Goal: Task Accomplishment & Management: Manage account settings

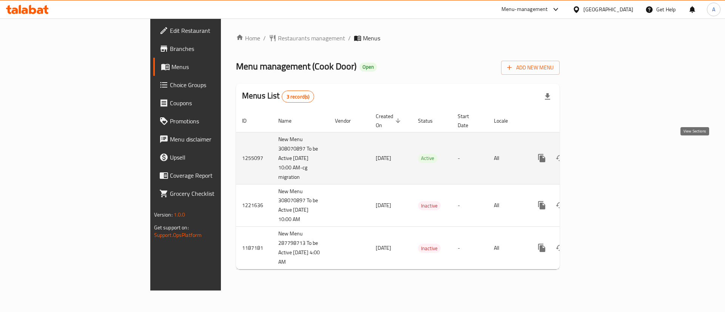
click at [601, 154] on icon "enhanced table" at bounding box center [596, 158] width 9 height 9
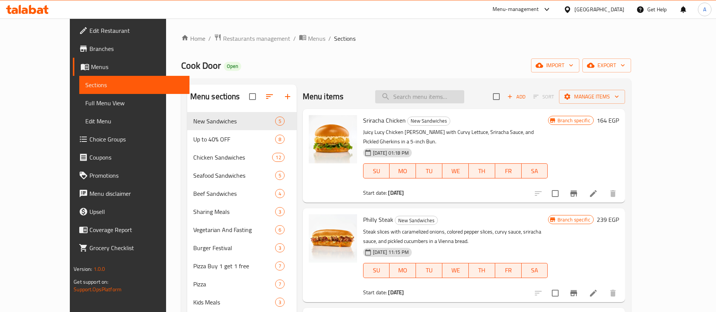
click at [424, 93] on input "search" at bounding box center [419, 96] width 89 height 13
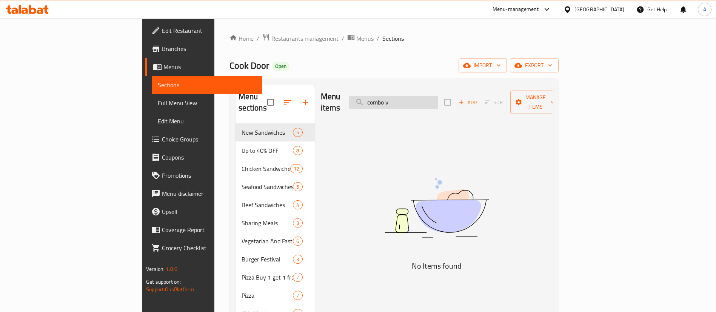
type input "combo"
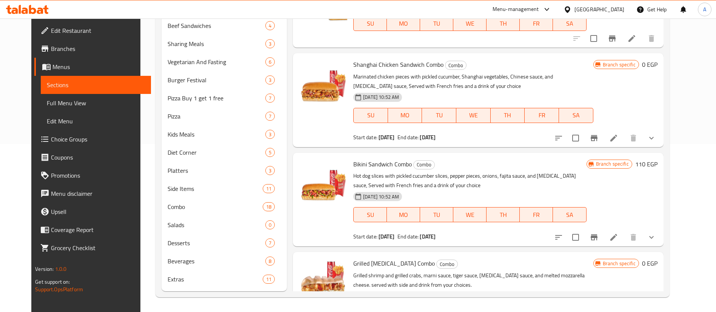
scroll to position [168, 0]
type input "[MEDICAL_DATA]"
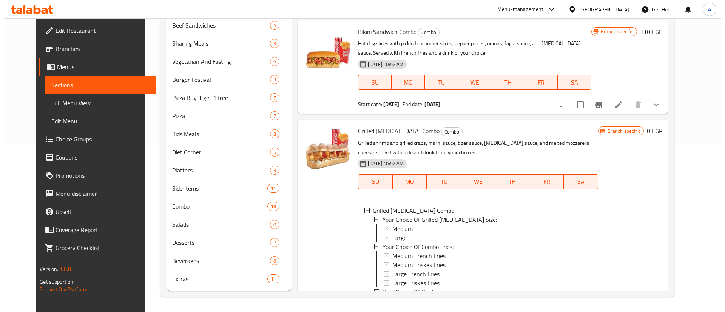
scroll to position [1, 0]
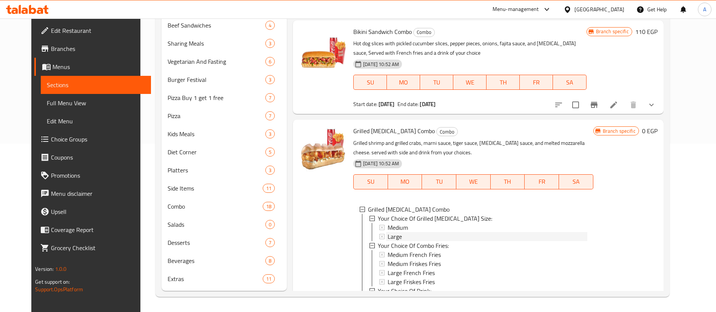
click at [398, 232] on div "Large" at bounding box center [487, 236] width 199 height 9
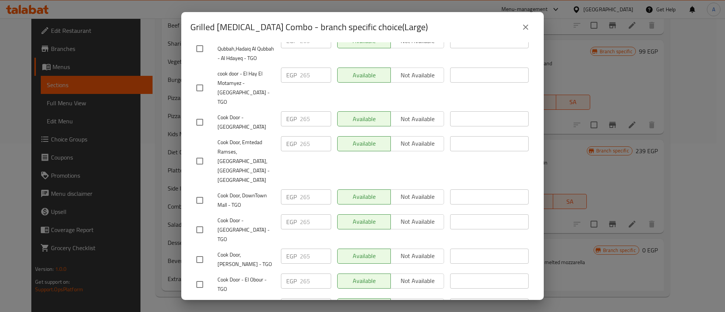
scroll to position [2806, 0]
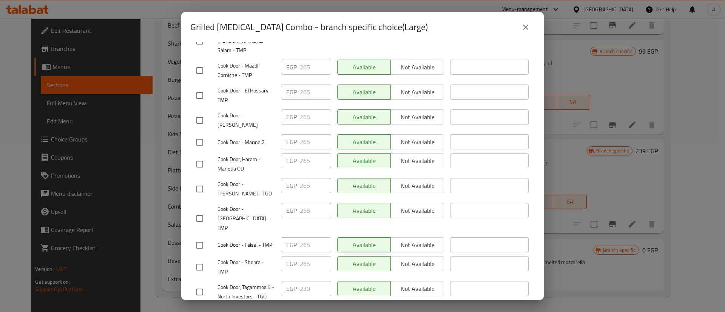
drag, startPoint x: 201, startPoint y: 176, endPoint x: 294, endPoint y: 177, distance: 92.9
click at [201, 284] on input "checkbox" at bounding box center [200, 292] width 16 height 16
checkbox input "true"
click at [308, 281] on input "230" at bounding box center [315, 288] width 31 height 15
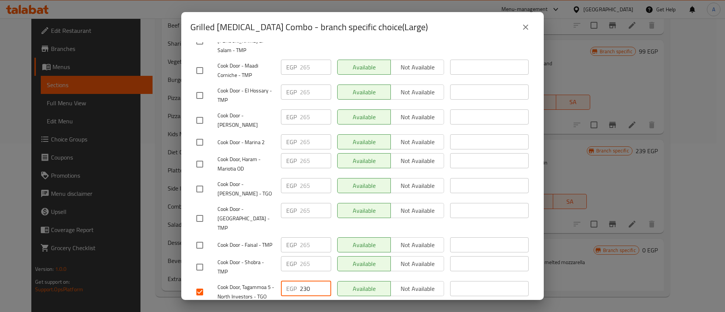
click at [308, 281] on input "230" at bounding box center [315, 288] width 31 height 15
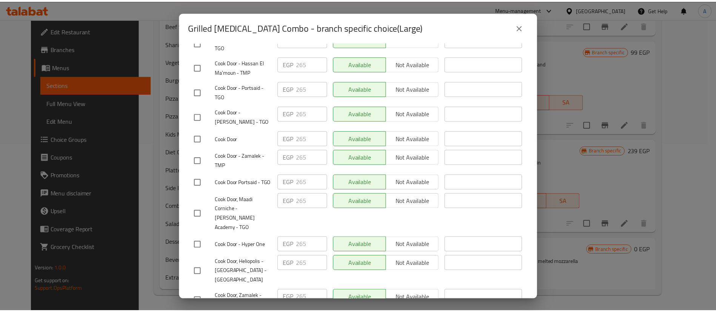
scroll to position [3521, 0]
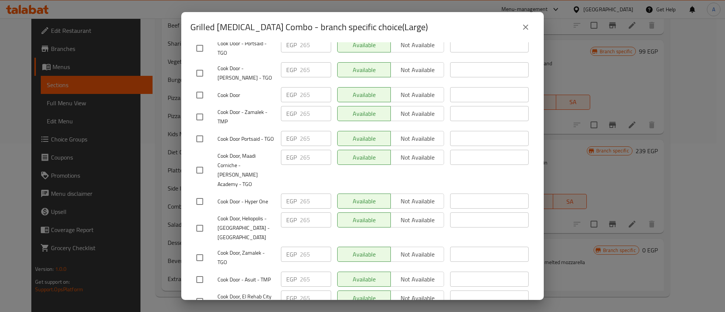
type input "265"
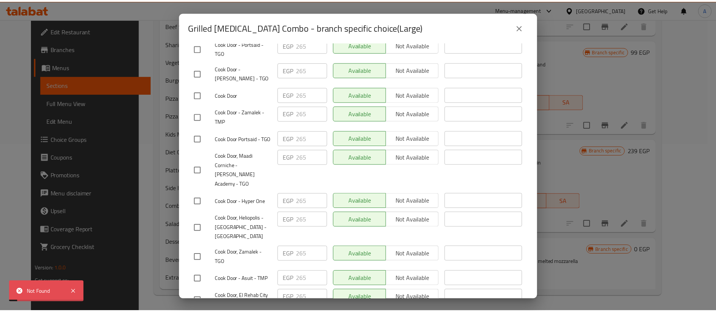
scroll to position [768, 0]
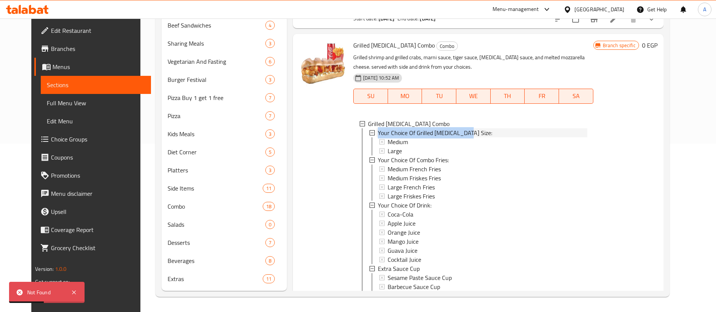
drag, startPoint x: 462, startPoint y: 82, endPoint x: 371, endPoint y: 87, distance: 91.1
click at [378, 128] on div "Your Choice Of Grilled Viagra Size:" at bounding box center [482, 132] width 209 height 9
copy span "Your Choice Of Grilled Viagra Size:"
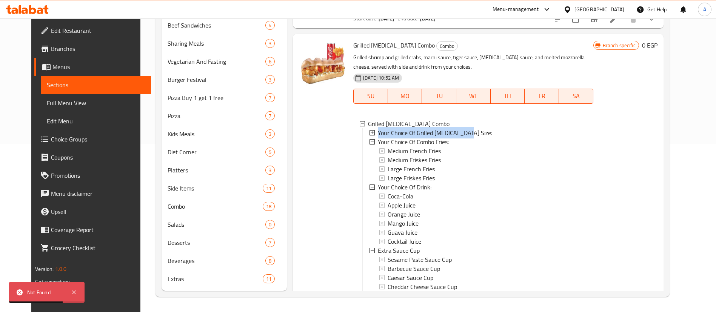
click at [51, 137] on span "Choice Groups" at bounding box center [98, 139] width 94 height 9
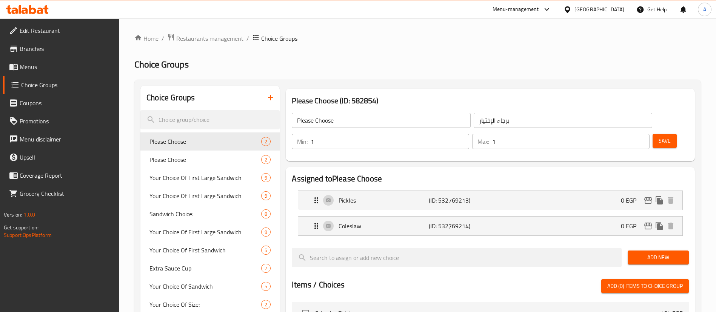
click at [201, 123] on input "search" at bounding box center [209, 119] width 139 height 19
click at [195, 118] on input "search" at bounding box center [209, 119] width 139 height 19
paste input "Your Choice Of Grilled Viagra Size:"
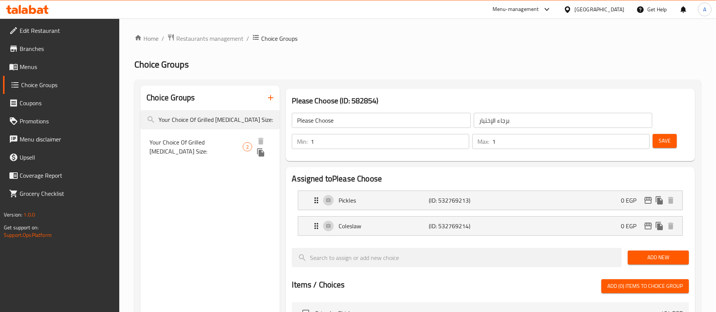
type input "Your Choice Of Grilled Viagra Size:"
click at [219, 142] on span "Your Choice Of Grilled Viagra Size:" at bounding box center [196, 147] width 93 height 18
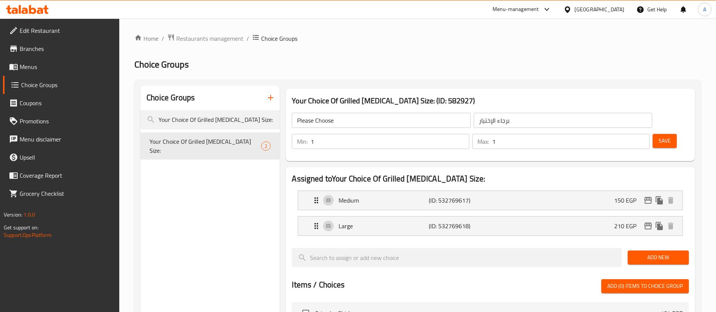
type input "Your Choice Of Grilled Viagra Size:"
type input "اختيارك من الحجم فياجرا مشوية:"
click at [645, 223] on icon "edit" at bounding box center [649, 226] width 8 height 7
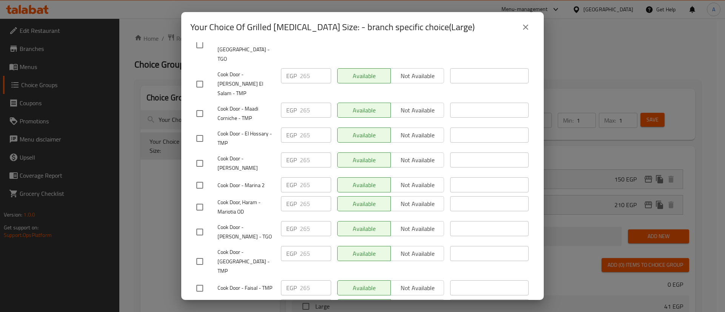
scroll to position [2715, 0]
checkbox input "true"
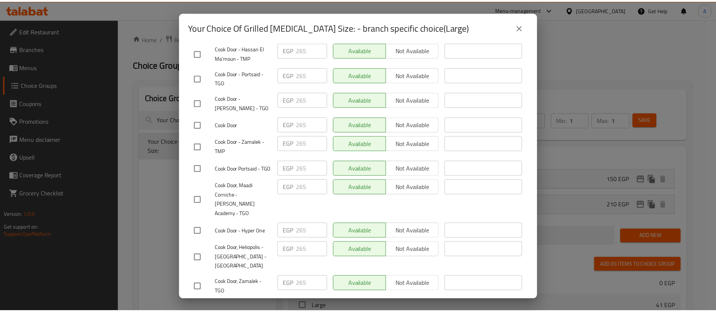
scroll to position [3473, 0]
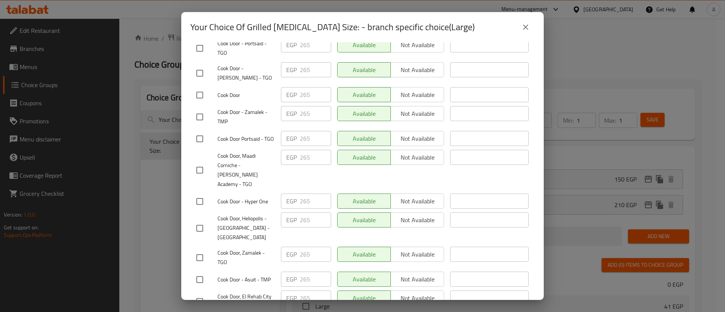
type input "265"
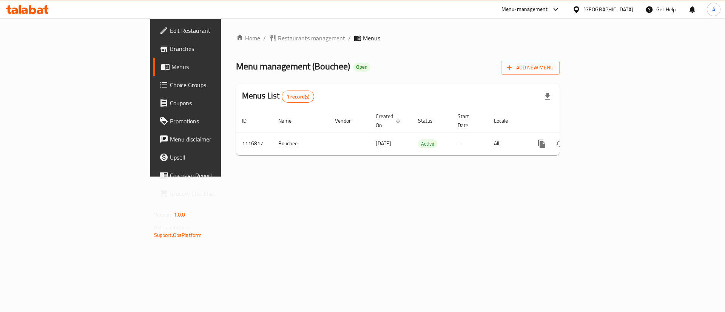
click at [170, 88] on span "Choice Groups" at bounding box center [218, 84] width 96 height 9
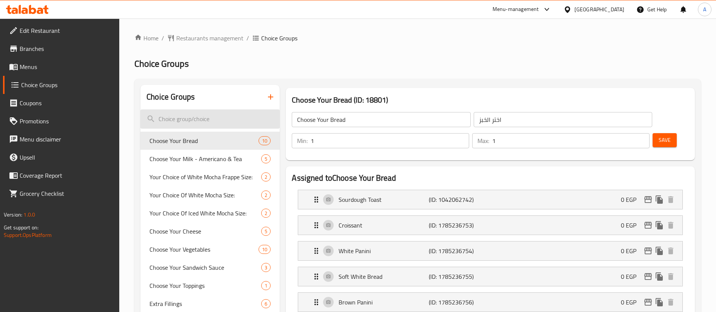
click at [211, 122] on input "search" at bounding box center [209, 119] width 139 height 19
type input "sy"
click at [215, 120] on input "search" at bounding box center [209, 119] width 139 height 19
paste input "Choose Your Syrup"
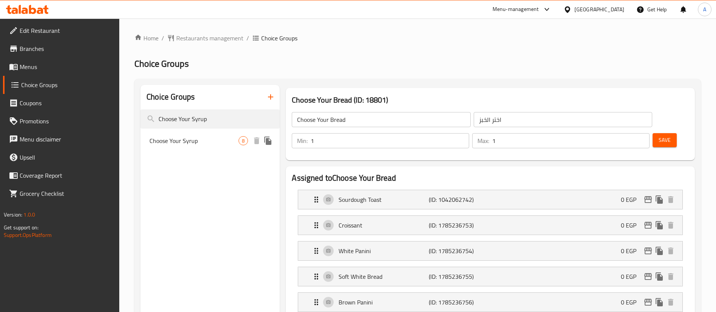
type input "Choose Your Syrup"
click at [215, 144] on span "Choose Your Syrup" at bounding box center [194, 140] width 89 height 9
type input "Choose Your Syrup"
type input "اختر السيرب"
type input "0"
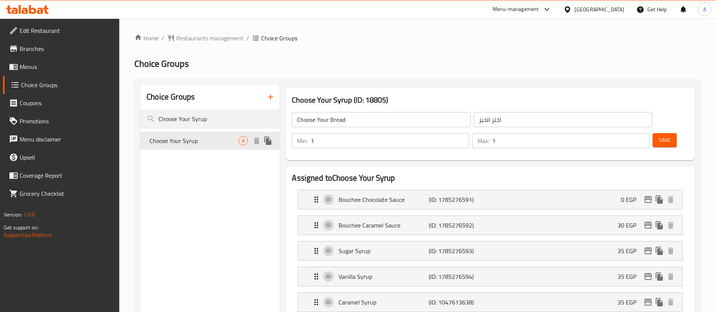
type input "4"
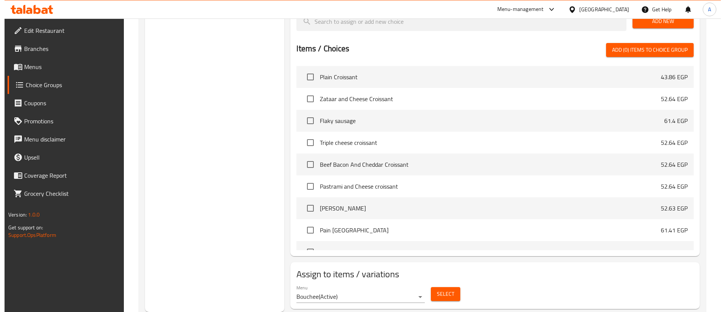
scroll to position [390, 0]
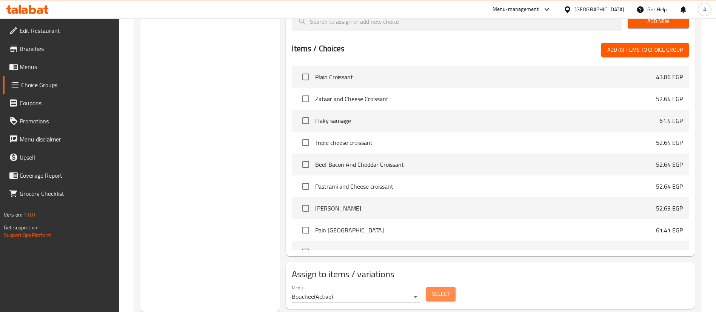
click at [450, 287] on button "Select" at bounding box center [440, 294] width 29 height 14
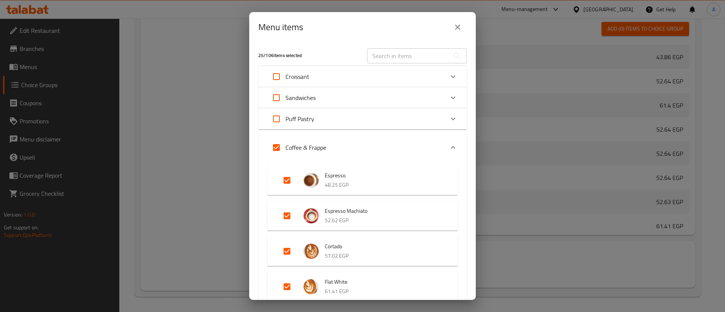
click at [287, 183] on input "Expand" at bounding box center [287, 180] width 18 height 18
checkbox input "false"
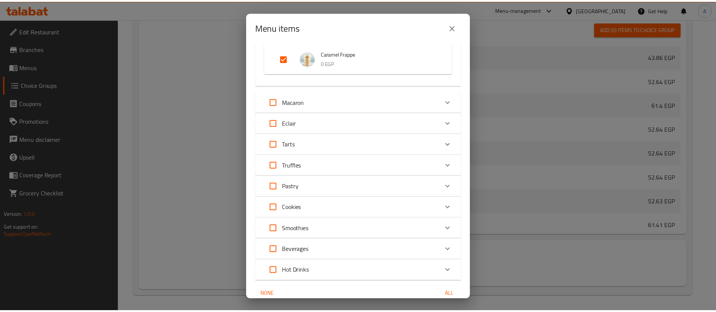
scroll to position [1008, 0]
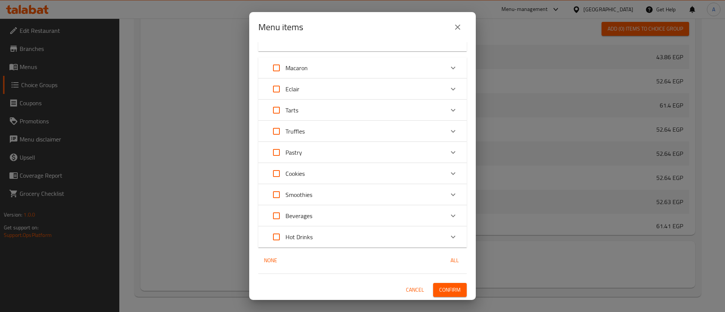
click at [445, 290] on span "Confirm" at bounding box center [450, 290] width 22 height 9
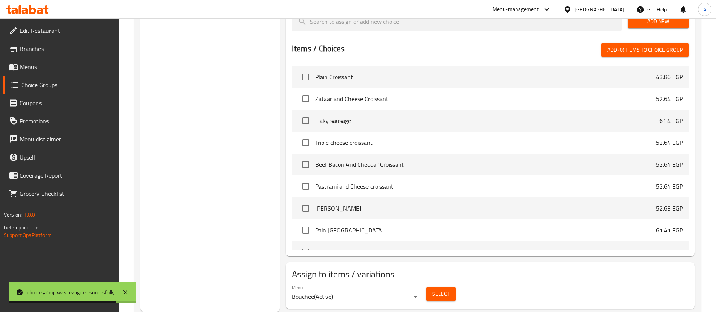
scroll to position [0, 0]
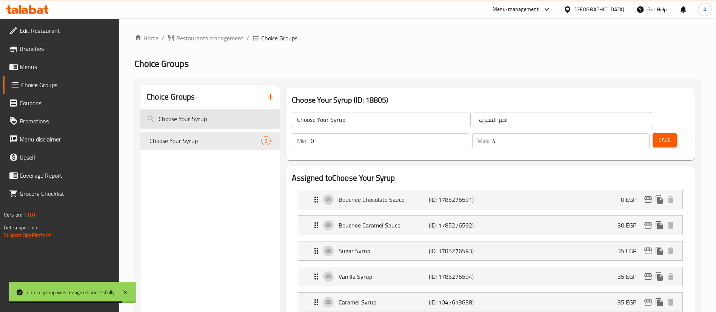
click at [216, 115] on input "Choose Your Syrup" at bounding box center [209, 119] width 139 height 19
paste input "Iced Americano"
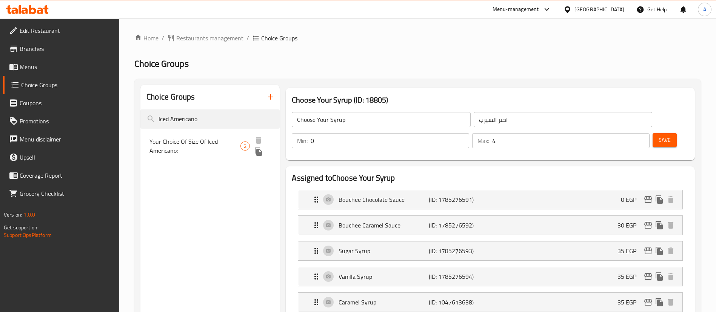
type input "Iced Americano"
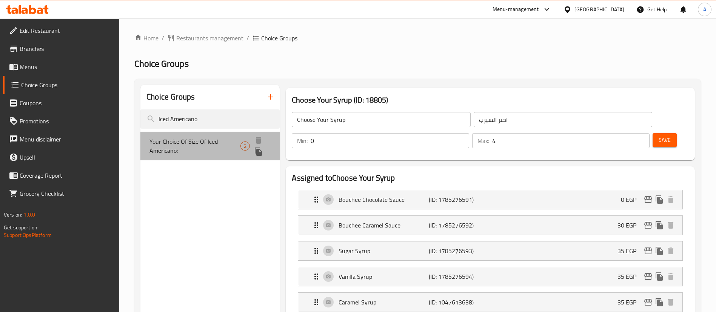
click at [201, 144] on span "Your Choice Of Size Of Iced Americano:" at bounding box center [195, 146] width 91 height 18
type input "Your Choice Of Size Of Iced Americano:"
type input "اختيارك من حجم امريكانو مثلج:"
type input "1"
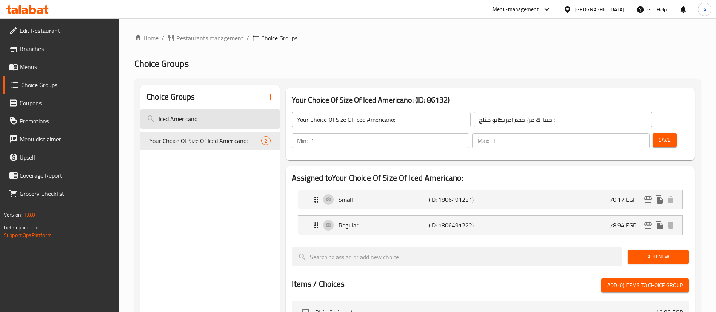
click at [210, 119] on input "Iced Americano" at bounding box center [209, 119] width 139 height 19
paste input "Choose Your Milk"
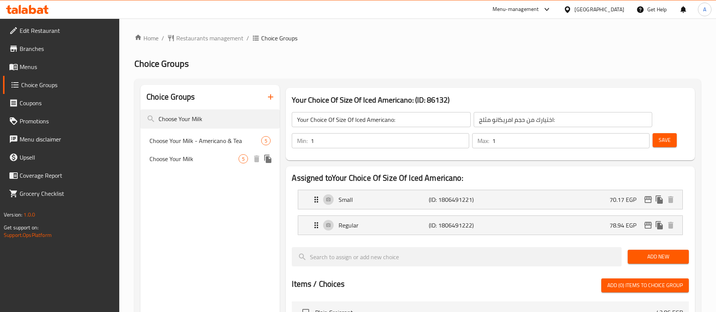
type input "Choose Your Milk"
click at [198, 165] on div "Choose Your Milk 5" at bounding box center [209, 159] width 139 height 18
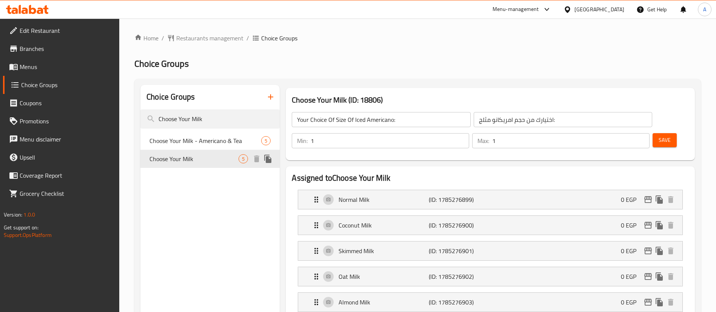
type input "Choose Your Milk"
type input "إختيارك من الحليب:"
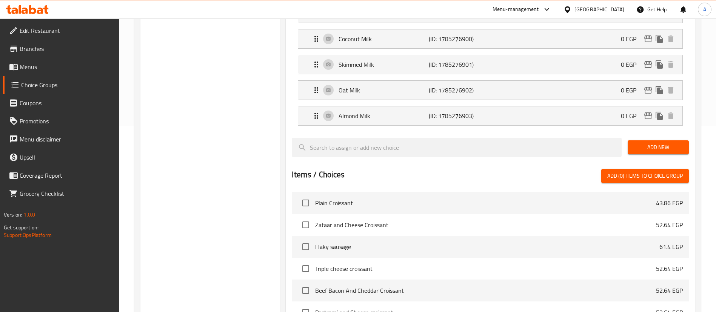
scroll to position [302, 0]
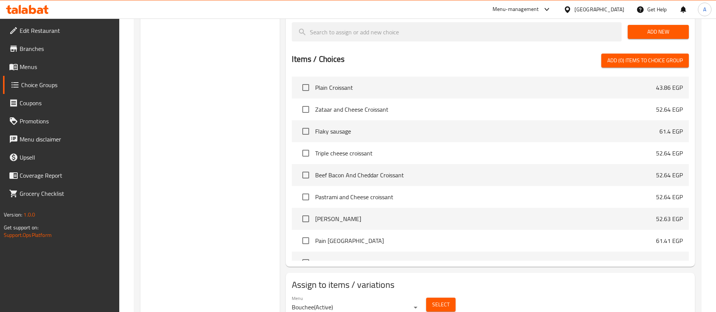
click at [447, 300] on span "Select" at bounding box center [440, 304] width 17 height 9
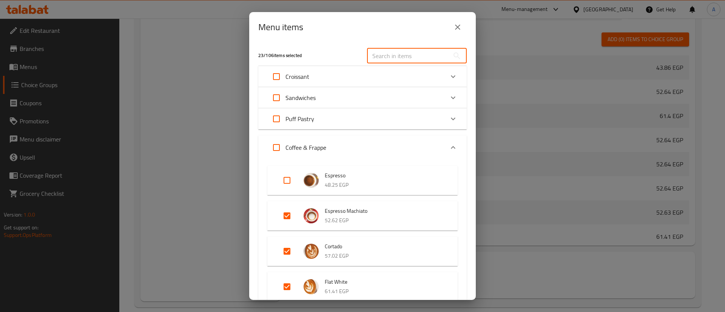
click at [395, 50] on input "text" at bounding box center [408, 55] width 82 height 15
paste input "Iced Americano"
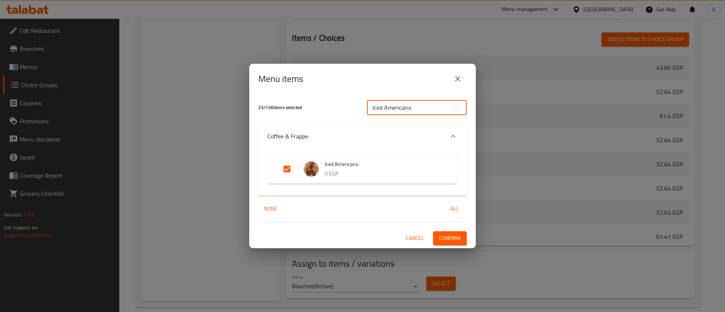
type input "Iced Americano"
click at [289, 167] on input "Expand" at bounding box center [287, 169] width 18 height 18
checkbox input "false"
click at [452, 245] on div "22 / 106 items selected Iced Americano ​ Coffee & Frappe Iced Americano 0 EGP N…" at bounding box center [362, 171] width 227 height 154
click at [450, 231] on div "22 / 106 items selected Iced Americano ​ Coffee & Frappe Iced Americano 0 EGP N…" at bounding box center [362, 171] width 227 height 154
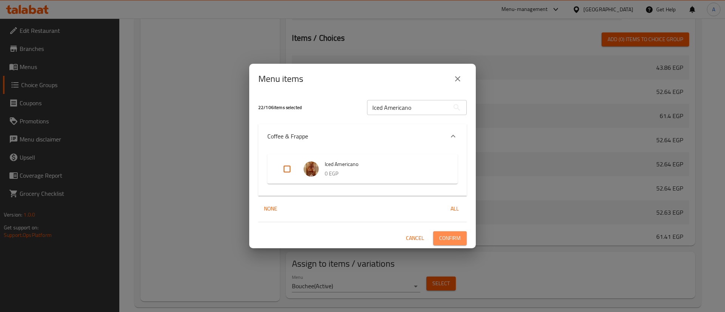
click at [454, 236] on span "Confirm" at bounding box center [450, 238] width 22 height 9
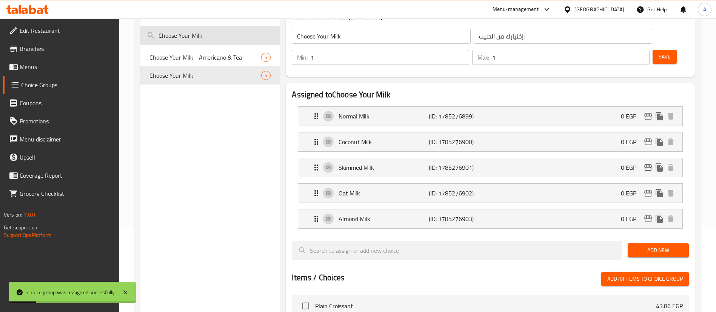
scroll to position [0, 0]
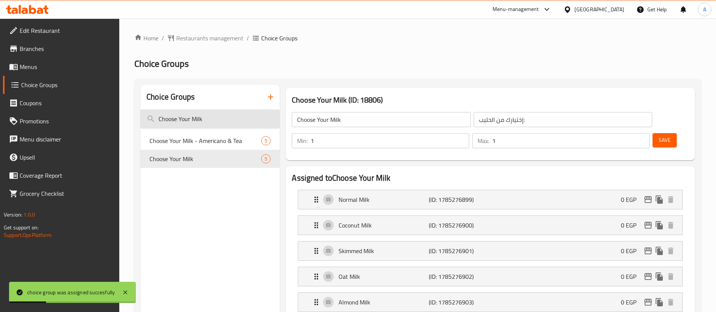
click at [208, 121] on input "Choose Your Milk" at bounding box center [209, 119] width 139 height 19
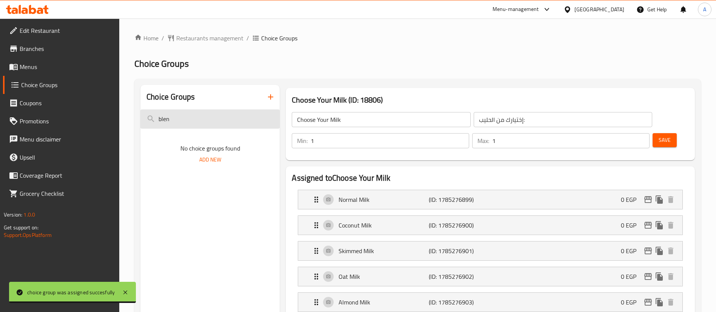
type input "blend"
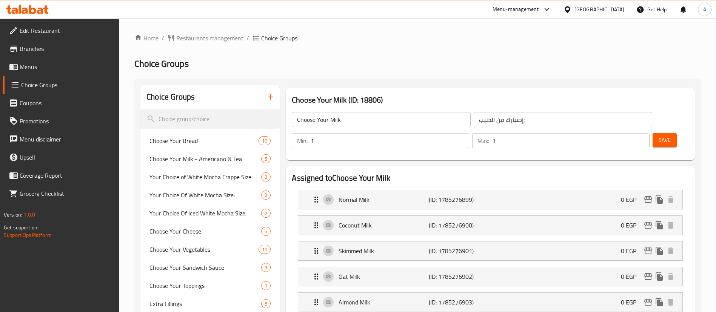
click at [272, 97] on icon "button" at bounding box center [270, 97] width 9 height 9
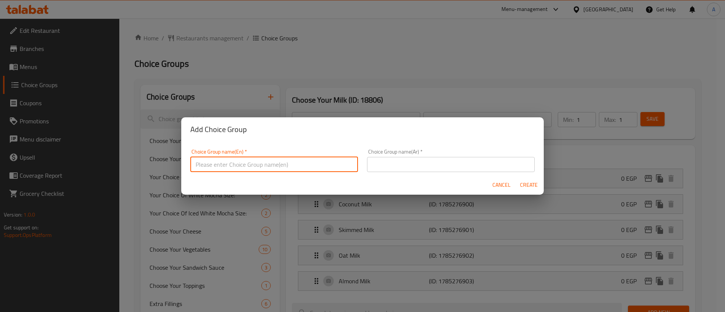
click at [273, 160] on input "text" at bounding box center [274, 164] width 168 height 15
paste input "Blended Latte"
type input "Blended Latte"
click at [429, 167] on input "text" at bounding box center [451, 164] width 168 height 15
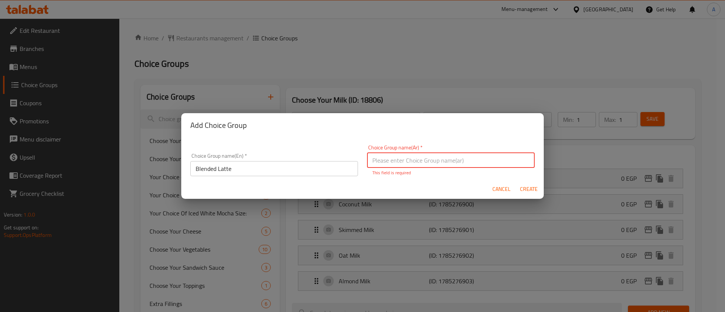
click at [419, 159] on input "text" at bounding box center [451, 160] width 168 height 15
click at [338, 167] on input "Blended Latte" at bounding box center [274, 168] width 168 height 15
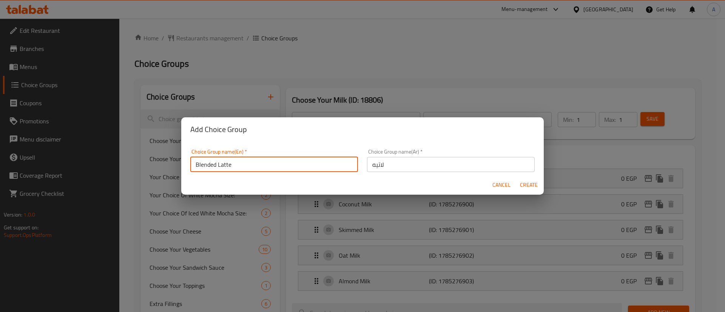
click at [407, 162] on input "لاتيه" at bounding box center [451, 164] width 168 height 15
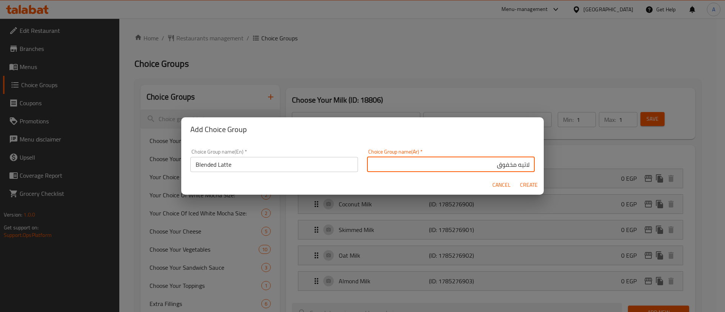
type input "لاتيه مخفوق"
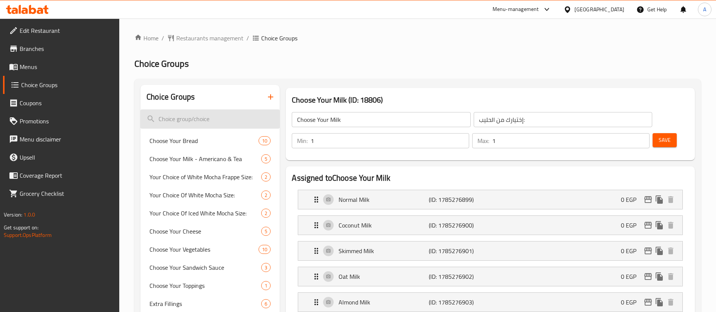
click at [199, 119] on input "search" at bounding box center [209, 119] width 139 height 19
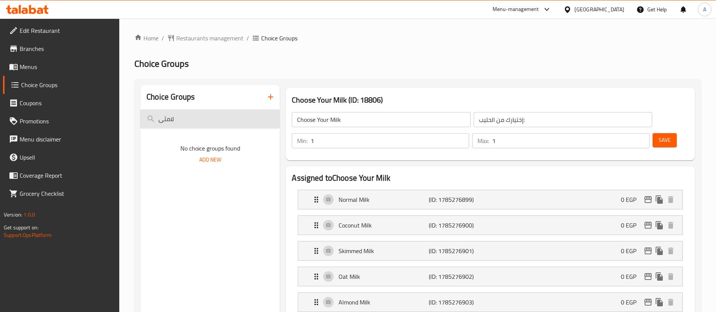
type input "لامثىي"
type input "blend"
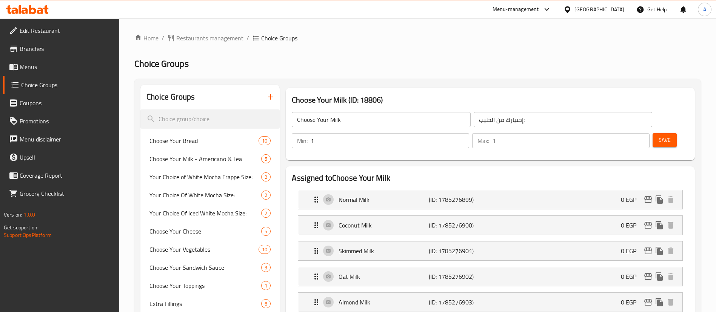
click at [272, 93] on icon "button" at bounding box center [270, 97] width 9 height 9
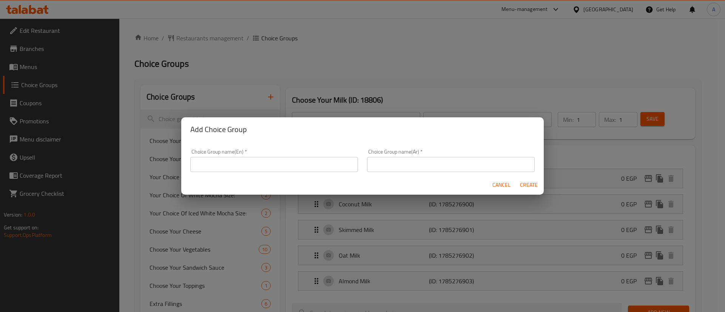
click at [280, 161] on input "text" at bounding box center [274, 164] width 168 height 15
paste input "Blended Latte"
type input "Blended Latte"
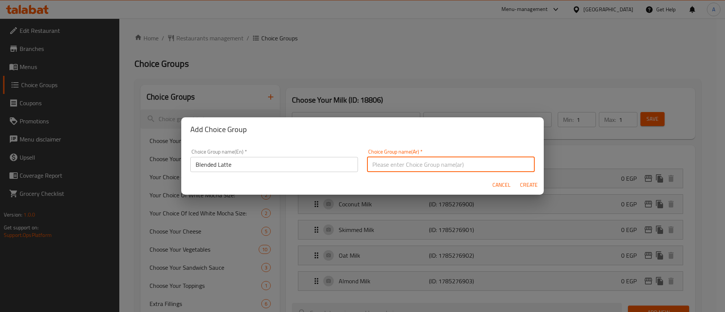
click at [404, 171] on input "text" at bounding box center [451, 164] width 168 height 15
type input "لاتيه مخفوق"
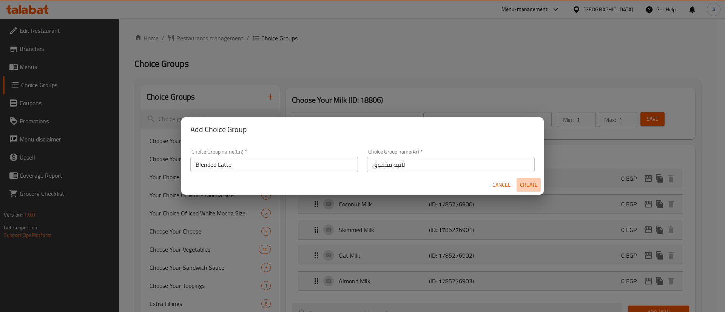
click at [530, 181] on span "Create" at bounding box center [529, 185] width 18 height 9
type input "Blended Latte"
type input "لاتيه مخفوق"
type input "0"
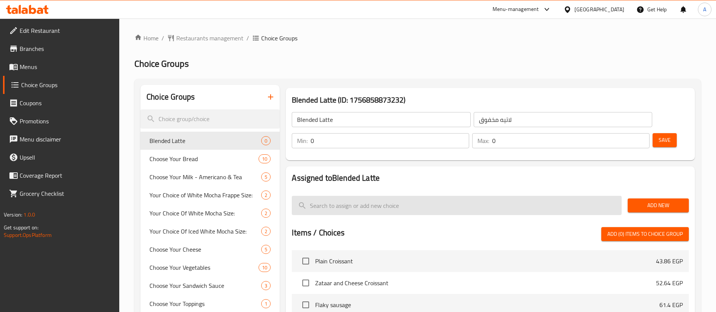
click at [415, 196] on input "search" at bounding box center [457, 205] width 330 height 19
type input "لامثى"
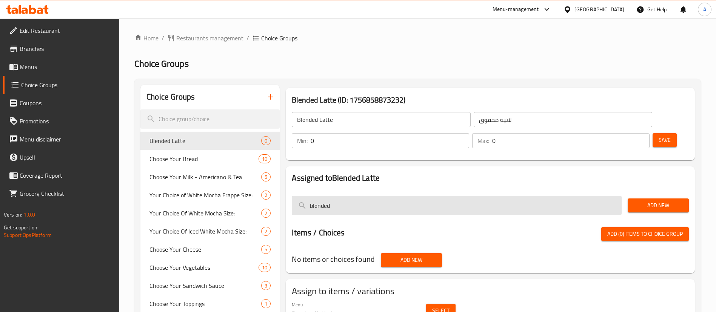
click at [363, 196] on input "blended" at bounding box center [457, 205] width 330 height 19
paste input "Not Blended"
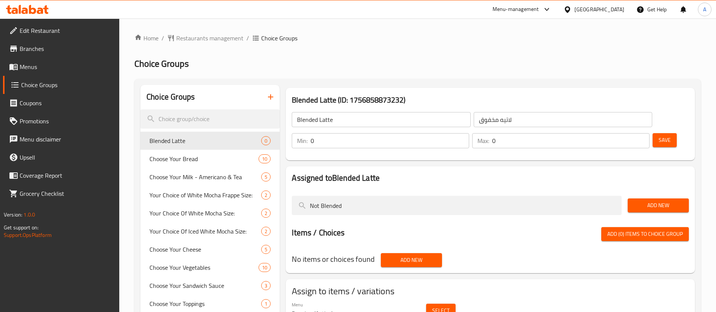
type input "Not Blended"
click at [650, 201] on span "Add New" at bounding box center [658, 205] width 49 height 9
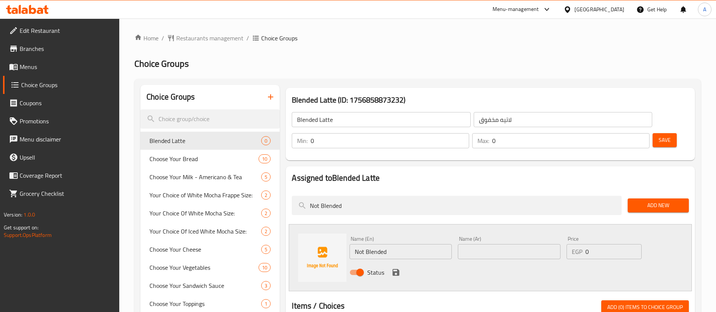
click at [656, 201] on span "Add New" at bounding box center [658, 205] width 49 height 9
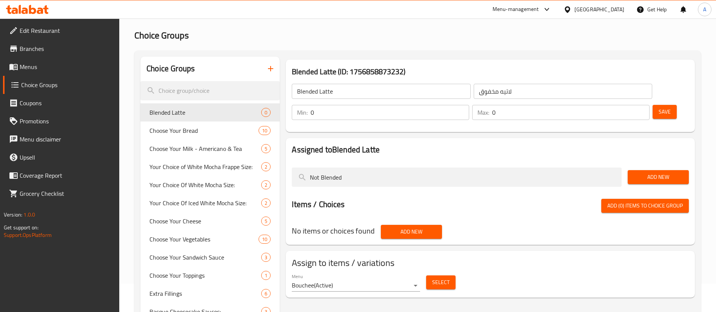
scroll to position [19, 0]
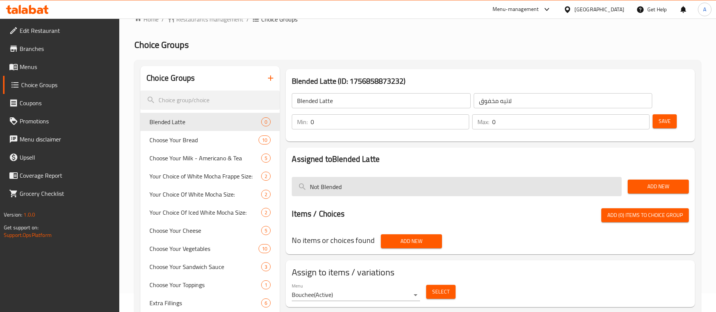
click at [370, 177] on input "Not Blended" at bounding box center [457, 186] width 330 height 19
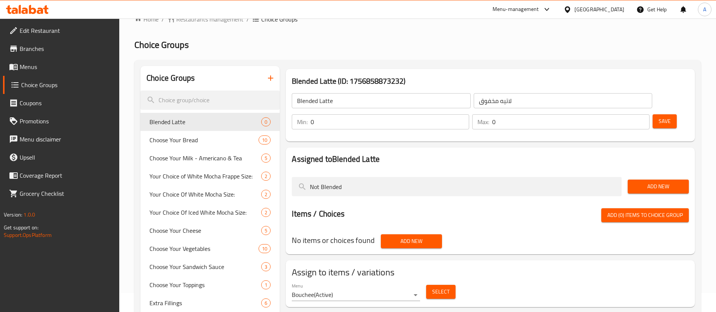
click at [668, 182] on span "Add New" at bounding box center [658, 186] width 49 height 9
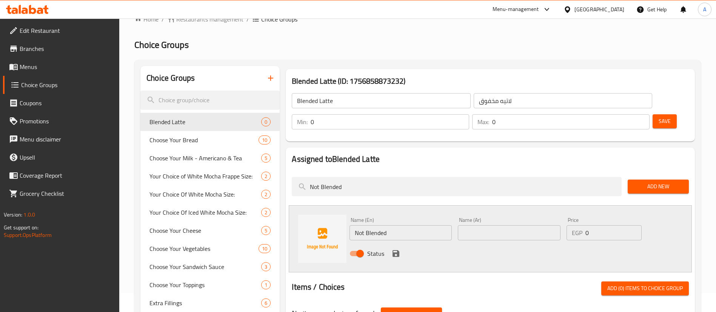
click at [481, 225] on input "text" at bounding box center [509, 232] width 102 height 15
type input "غير مخفوق"
click at [394, 250] on icon "save" at bounding box center [396, 253] width 7 height 7
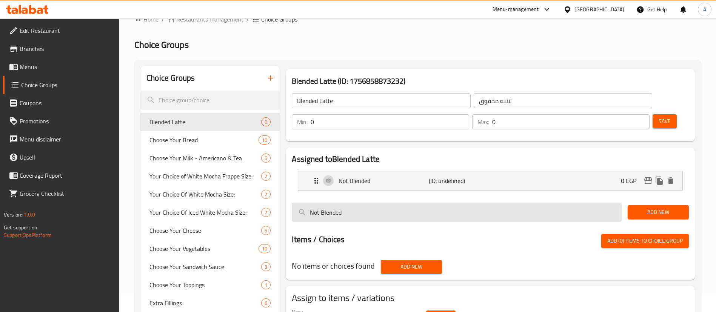
click at [364, 203] on input "Not Blended" at bounding box center [457, 212] width 330 height 19
paste input "Blended Frappe"
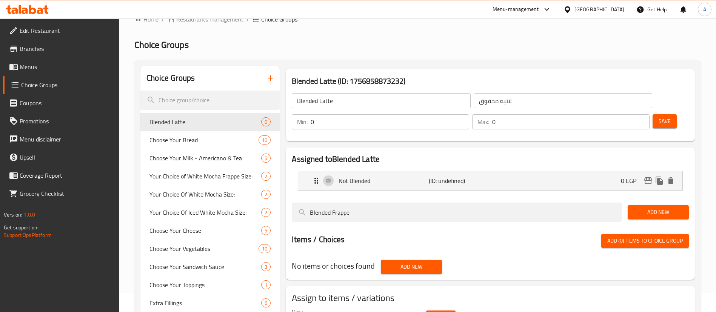
type input "Blended Frappe"
click at [649, 208] on span "Add New" at bounding box center [658, 212] width 49 height 9
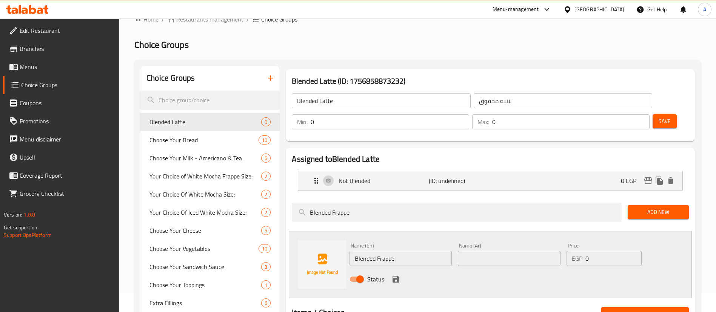
click at [488, 251] on input "text" at bounding box center [509, 258] width 102 height 15
type input "tvhfdi"
type input "مخفوق فرابيه"
click at [400, 275] on icon "save" at bounding box center [396, 279] width 9 height 9
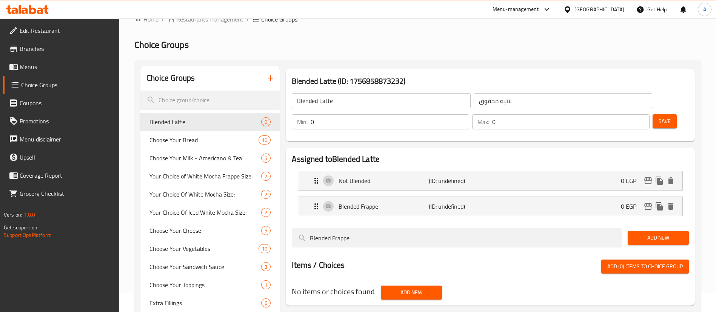
click at [659, 117] on span "Save" at bounding box center [665, 121] width 12 height 9
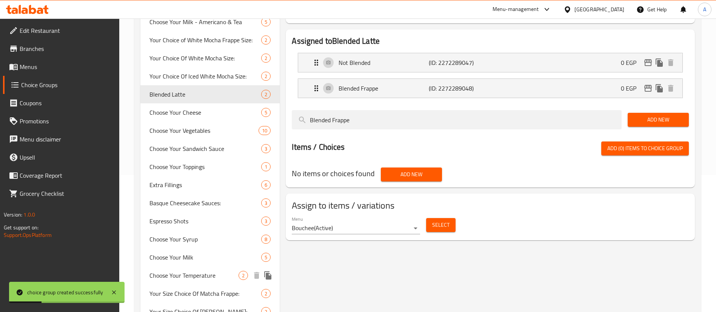
scroll to position [151, 0]
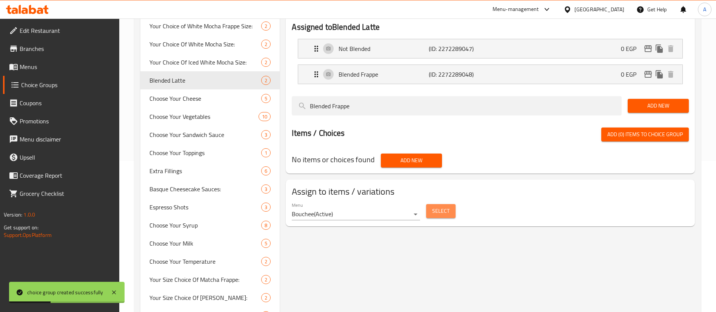
click at [437, 207] on span "Select" at bounding box center [440, 211] width 17 height 9
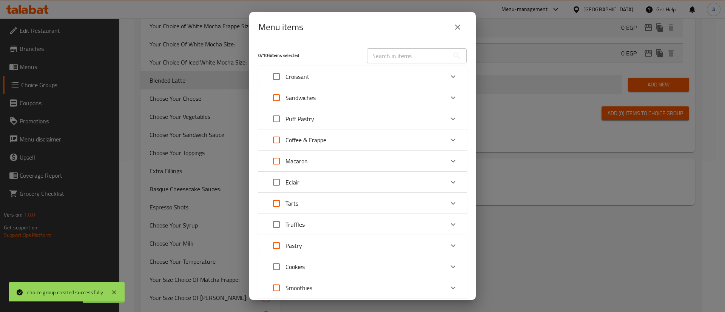
click at [397, 43] on div "0 / 106 items selected ​" at bounding box center [363, 56] width 218 height 30
click at [397, 55] on input "text" at bounding box center [408, 55] width 82 height 15
paste input "Iced Americano"
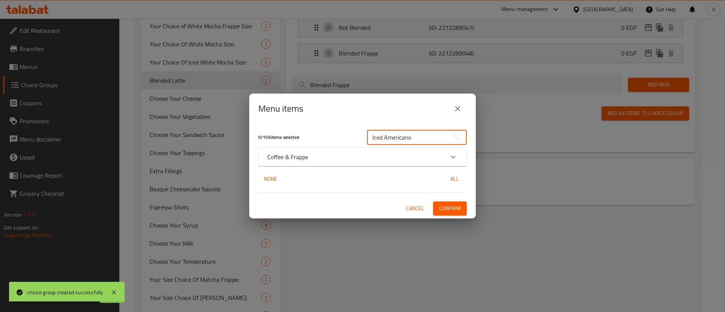
type input "Iced Americano"
click at [386, 154] on div "Coffee & Frappe" at bounding box center [355, 157] width 177 height 9
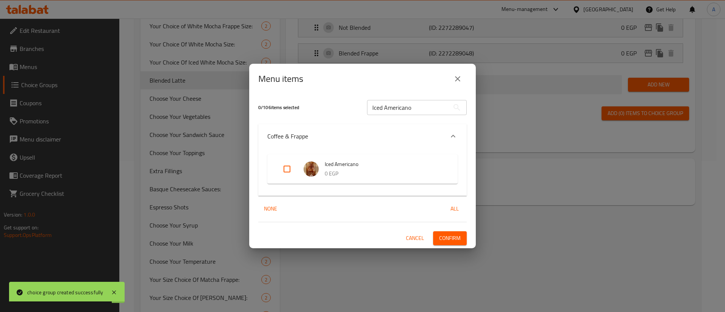
click at [286, 170] on input "Expand" at bounding box center [287, 169] width 18 height 18
checkbox input "true"
click at [445, 239] on span "Confirm" at bounding box center [450, 238] width 22 height 9
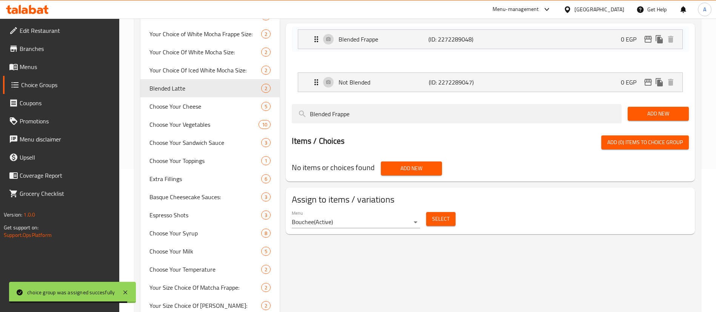
drag, startPoint x: 307, startPoint y: 53, endPoint x: 306, endPoint y: 37, distance: 16.2
click at [306, 41] on nav "Not Blended (ID: 2272289047) 0 EGP Name (En) Not Blended Name (En) Name (Ar) غي…" at bounding box center [490, 69] width 397 height 57
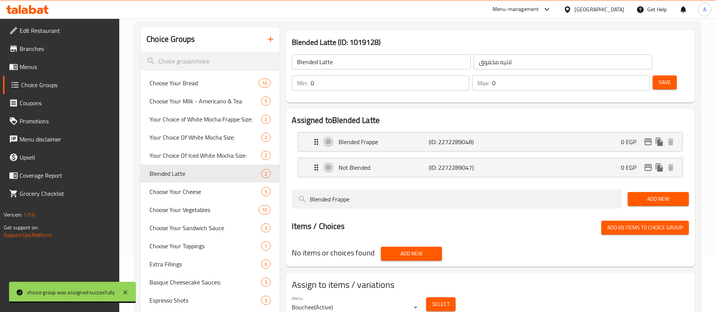
scroll to position [48, 0]
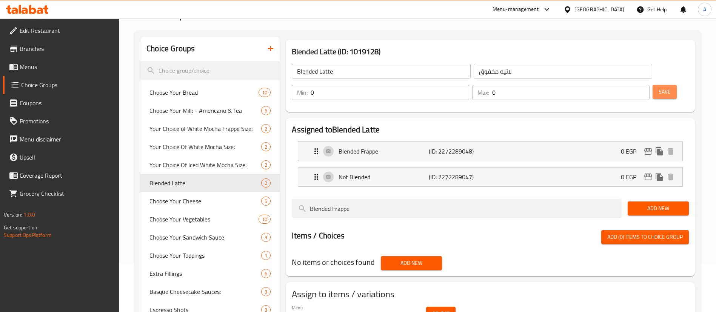
click at [659, 87] on span "Save" at bounding box center [665, 91] width 12 height 9
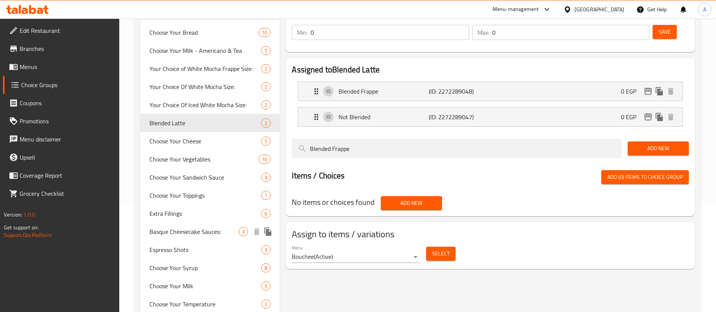
scroll to position [141, 0]
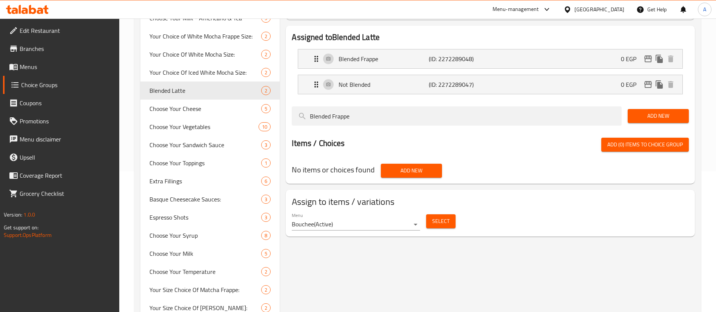
click at [439, 217] on span "Select" at bounding box center [440, 221] width 17 height 9
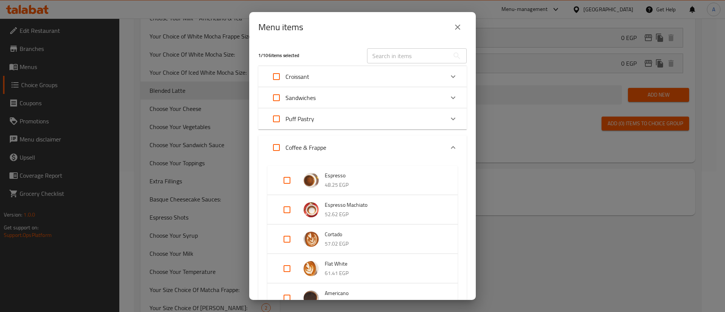
click at [400, 60] on input "text" at bounding box center [408, 55] width 82 height 15
paste input "Iced Caramel Latte"
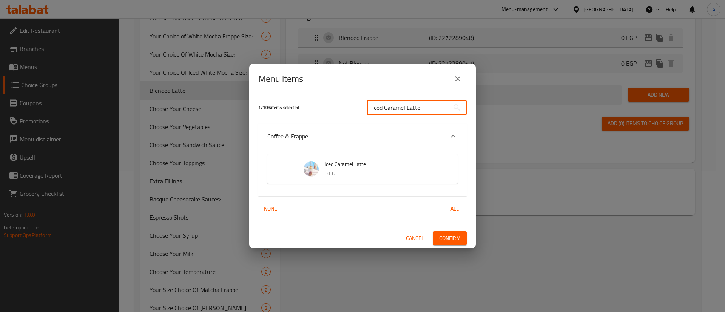
type input "Iced Caramel Latte"
click at [288, 165] on input "Expand" at bounding box center [287, 169] width 18 height 18
checkbox input "true"
click at [423, 108] on input "Iced Caramel Latte" at bounding box center [408, 107] width 82 height 15
paste input "Macchiato"
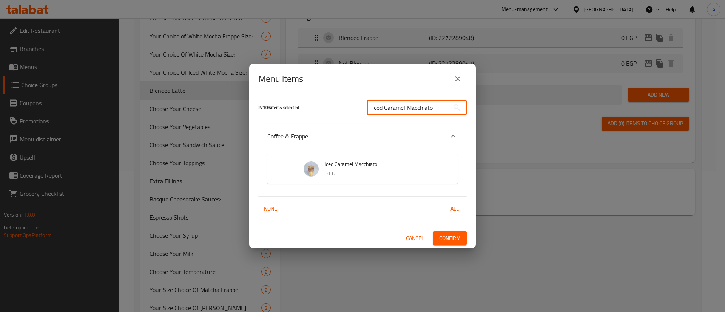
type input "Iced Caramel Macchiato"
click at [281, 171] on input "Expand" at bounding box center [287, 169] width 18 height 18
checkbox input "true"
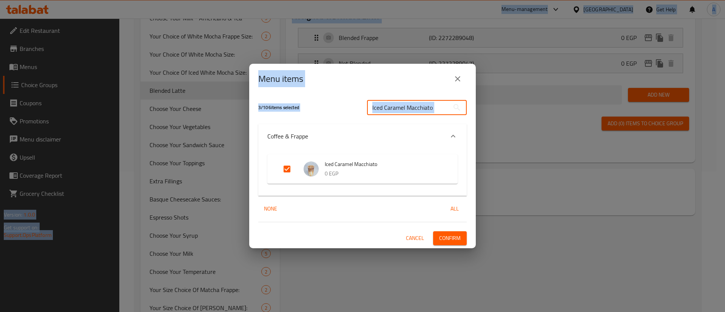
click at [430, 108] on input "Iced Caramel Macchiato" at bounding box center [408, 107] width 82 height 15
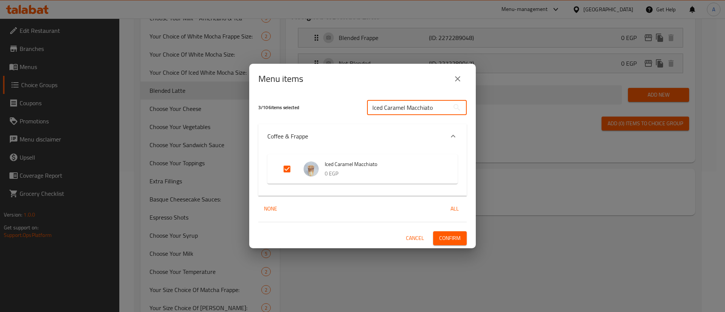
paste input "Latte"
type input "Iced Latte"
click at [287, 172] on input "Expand" at bounding box center [287, 169] width 18 height 18
checkbox input "true"
click at [406, 111] on input "Iced Latte" at bounding box center [408, 107] width 82 height 15
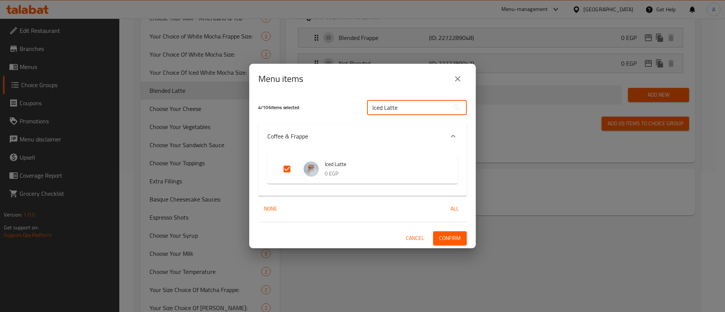
paste input "Mocha"
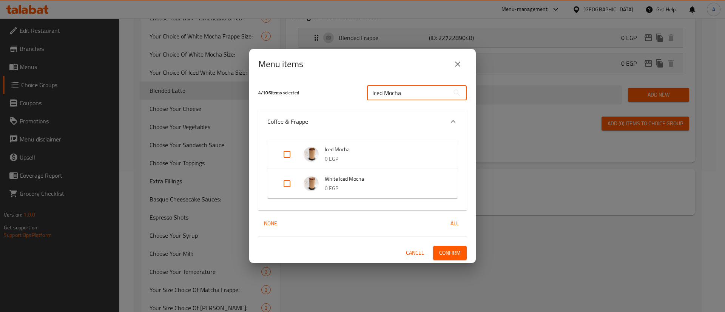
type input "Iced Mocha"
click at [282, 157] on input "Expand" at bounding box center [287, 154] width 18 height 18
checkbox input "true"
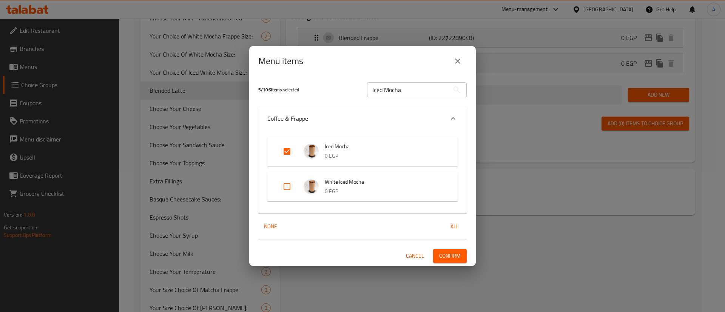
click at [285, 185] on input "Expand" at bounding box center [287, 187] width 18 height 18
checkbox input "true"
click at [396, 92] on input "Iced Mocha" at bounding box center [408, 89] width 82 height 15
paste input "Spanish Latte"
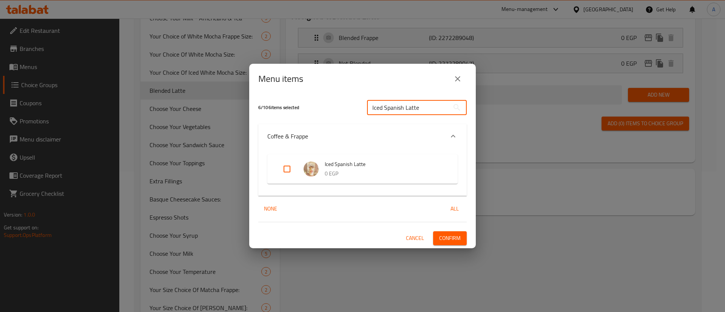
type input "Iced Spanish Latte"
click at [289, 167] on input "Expand" at bounding box center [287, 169] width 18 height 18
checkbox input "true"
click at [452, 237] on span "Confirm" at bounding box center [450, 238] width 22 height 9
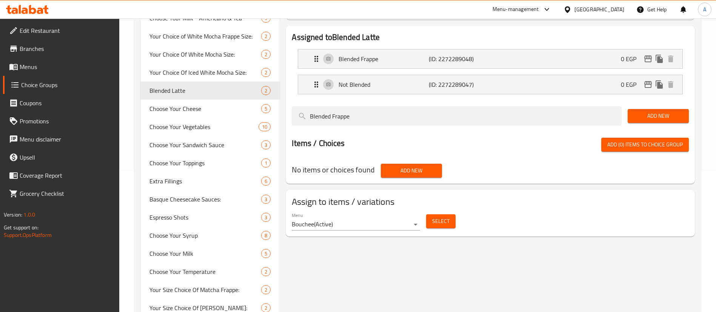
scroll to position [0, 0]
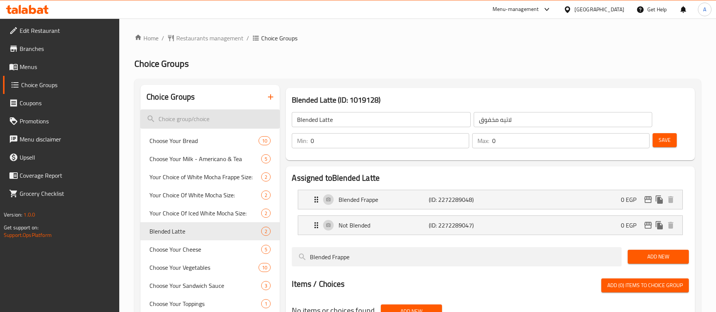
click at [197, 111] on input "search" at bounding box center [209, 119] width 139 height 19
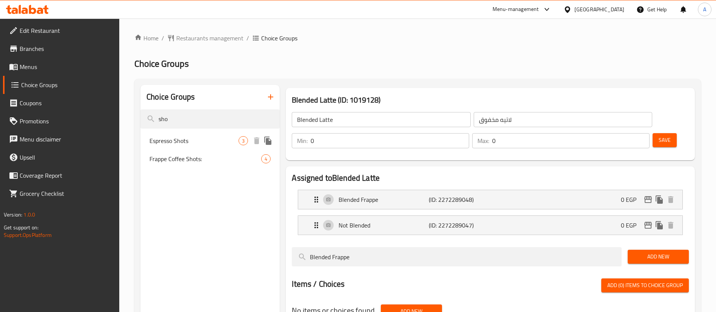
type input "sho"
click at [199, 134] on div "Espresso Shots 3" at bounding box center [209, 141] width 139 height 18
type input "Espresso Shots"
type input "عدد شوت اسبريسو"
type input "1"
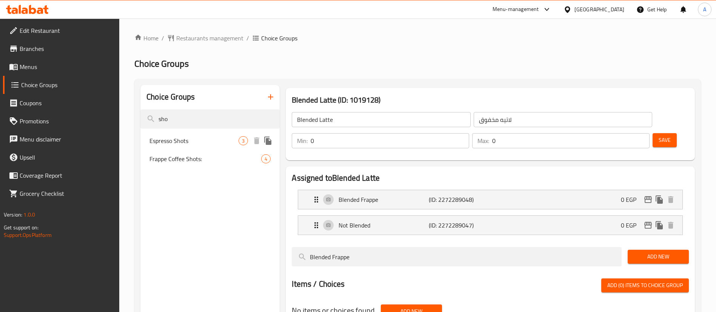
type input "1"
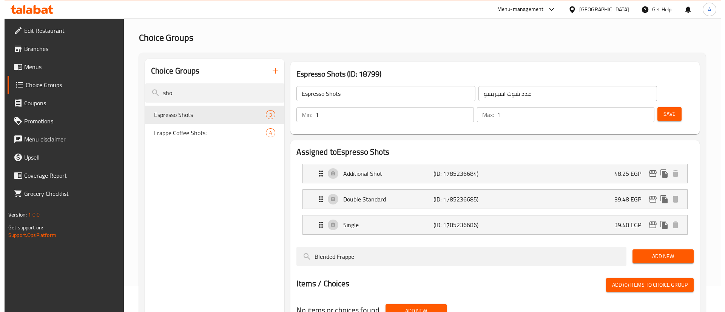
scroll to position [106, 0]
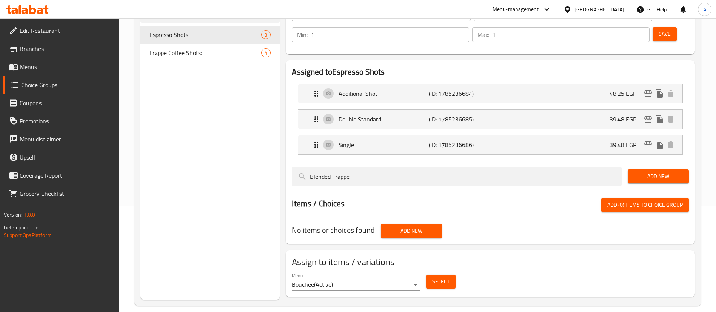
click at [441, 277] on span "Select" at bounding box center [440, 281] width 17 height 9
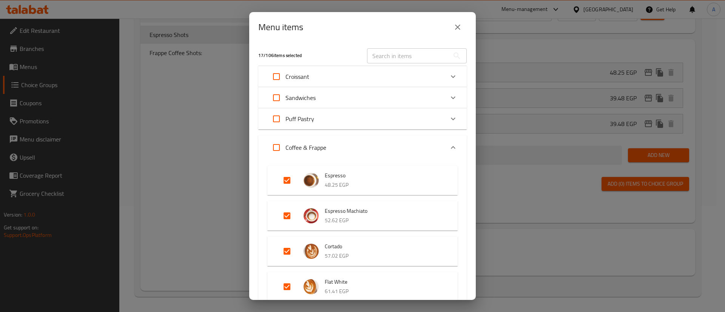
click at [405, 56] on input "text" at bounding box center [408, 55] width 82 height 15
paste input "Mocha"
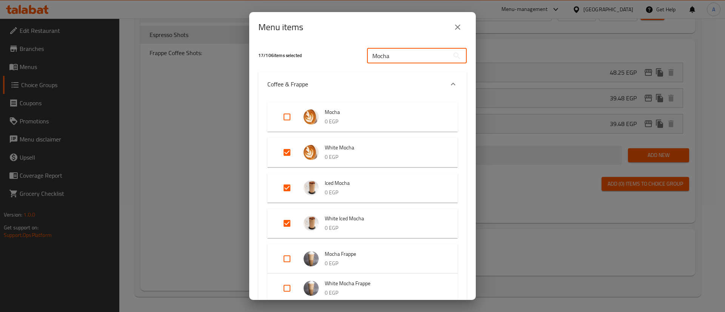
type input "Mocha"
click at [286, 122] on input "Expand" at bounding box center [287, 117] width 18 height 18
checkbox input "true"
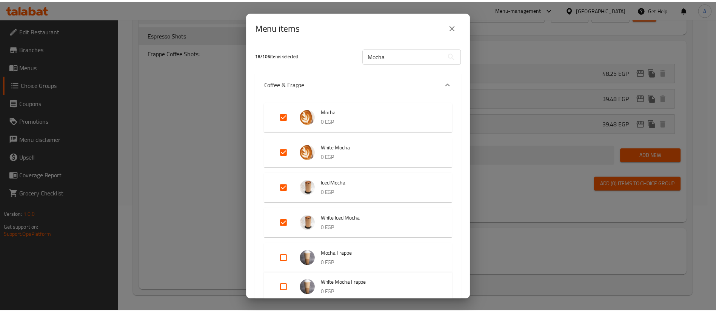
scroll to position [68, 0]
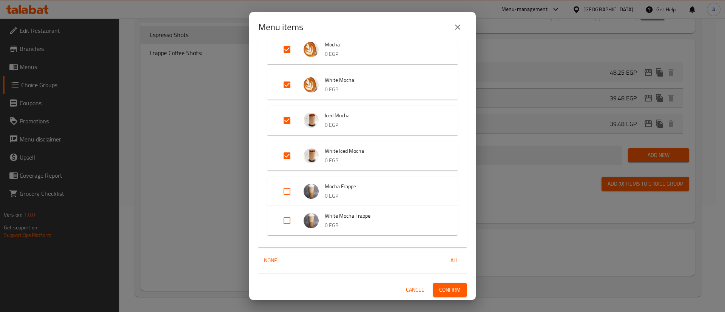
click at [451, 289] on span "Confirm" at bounding box center [450, 290] width 22 height 9
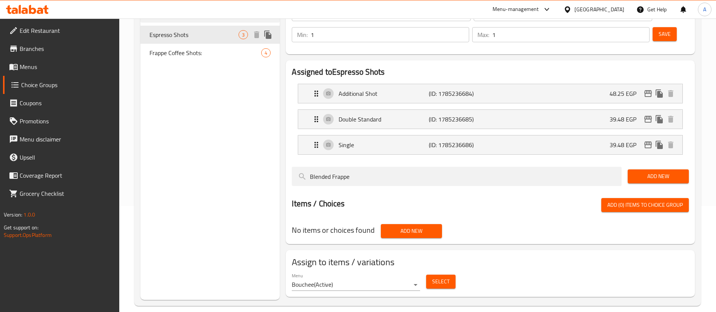
click at [198, 27] on div "Espresso Shots 3" at bounding box center [209, 35] width 139 height 18
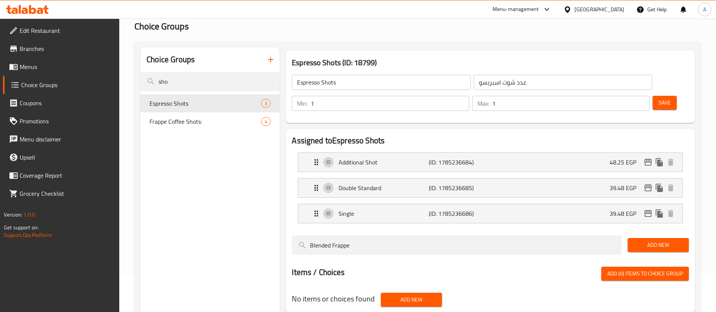
scroll to position [12, 0]
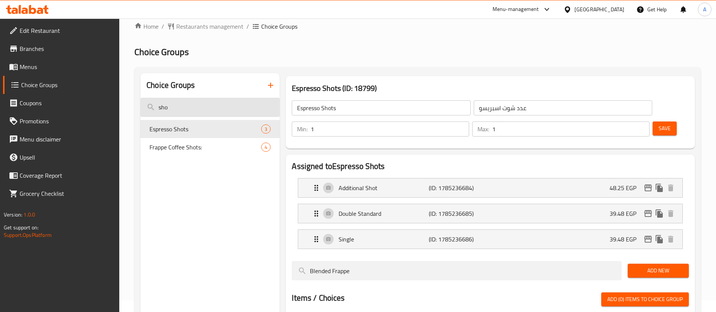
click at [207, 111] on input "sho" at bounding box center [209, 107] width 139 height 19
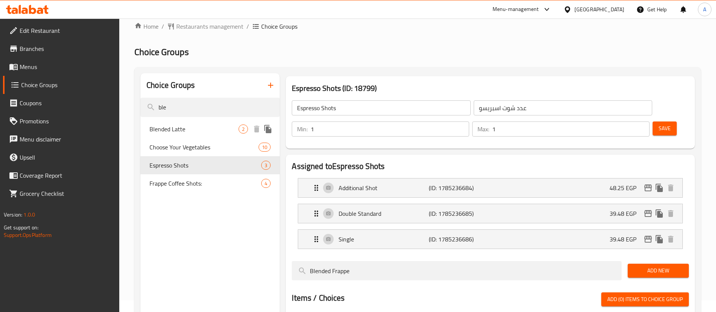
type input "ble"
click at [197, 130] on span "Blended Latte" at bounding box center [194, 129] width 89 height 9
type input "Blended Latte"
type input "لاتيه مخفوق"
type input "0"
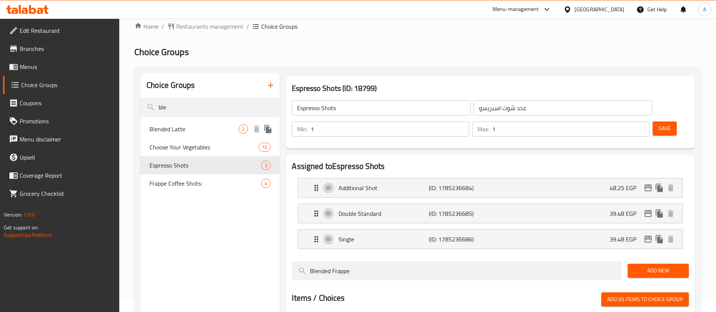
type input "0"
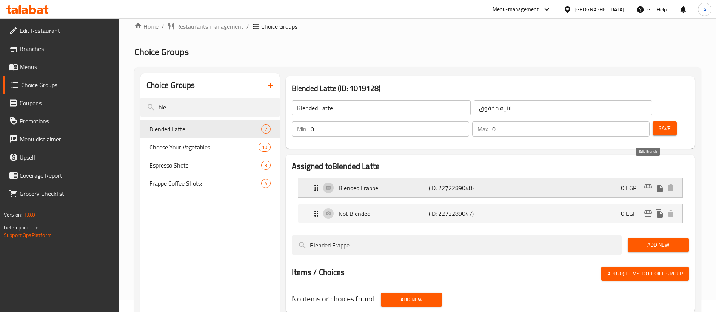
click at [647, 185] on icon "edit" at bounding box center [649, 188] width 8 height 7
click at [610, 179] on div "Blended Frappe (ID: 2272289048) 0 EGP" at bounding box center [493, 188] width 362 height 19
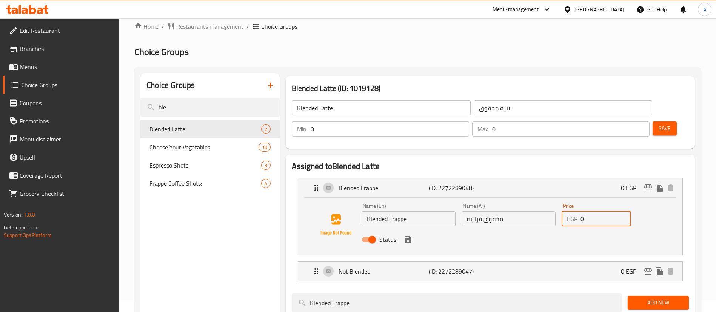
click at [605, 211] on input "0" at bounding box center [606, 218] width 50 height 15
click at [405, 236] on icon "save" at bounding box center [408, 239] width 7 height 7
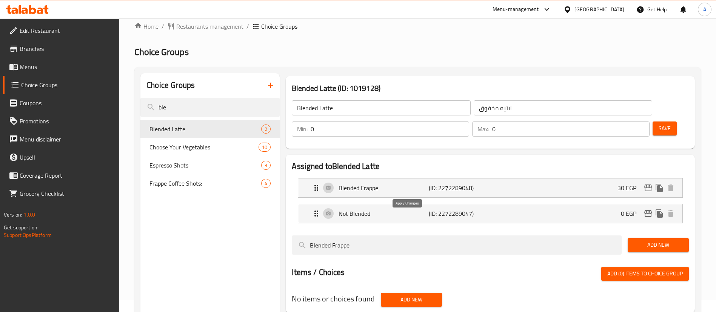
type input "30"
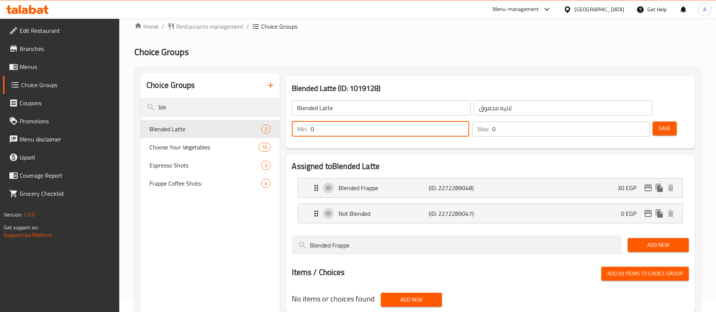
drag, startPoint x: 581, startPoint y: 110, endPoint x: 576, endPoint y: 108, distance: 5.8
click at [469, 122] on div "Min: 0 ​" at bounding box center [381, 129] width 178 height 15
type input "1"
click at [621, 122] on input "0" at bounding box center [570, 129] width 157 height 15
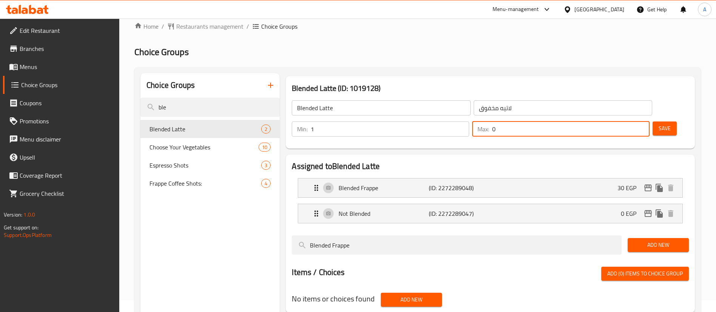
click at [621, 122] on input "0" at bounding box center [570, 129] width 157 height 15
type input "1"
click at [659, 124] on span "Save" at bounding box center [665, 128] width 12 height 9
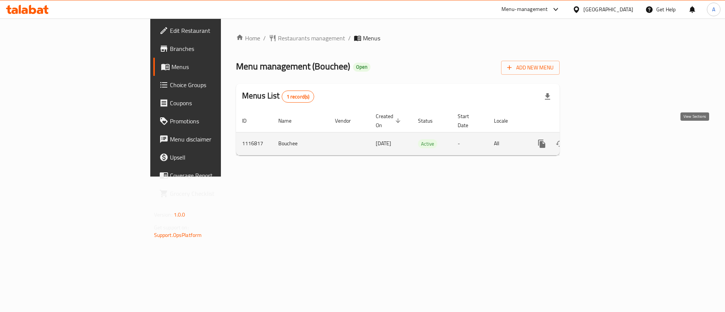
click at [601, 139] on icon "enhanced table" at bounding box center [596, 143] width 9 height 9
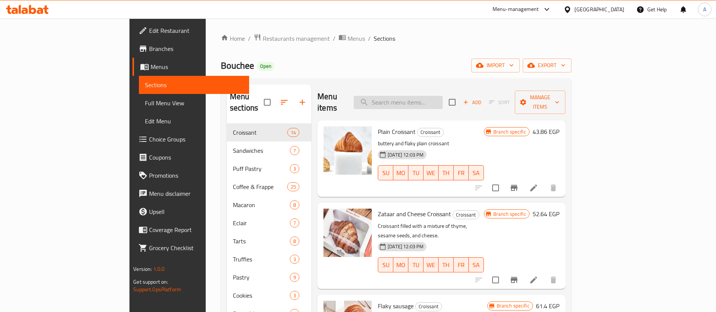
click at [443, 96] on input "search" at bounding box center [398, 102] width 89 height 13
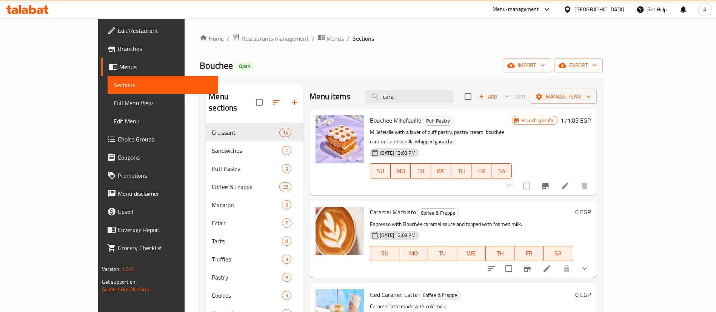
paste input "Caramel Machiato"
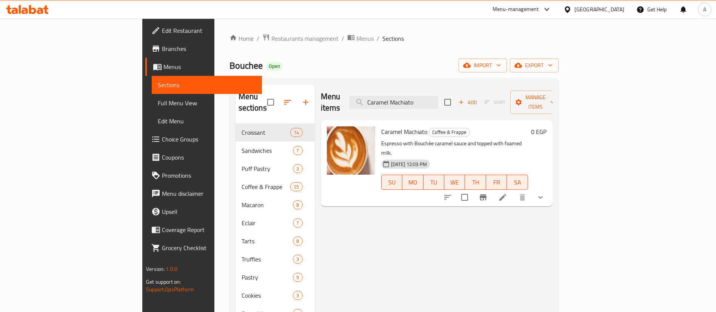
type input "Caramel Machiato"
click at [550, 188] on button "show more" at bounding box center [541, 197] width 18 height 18
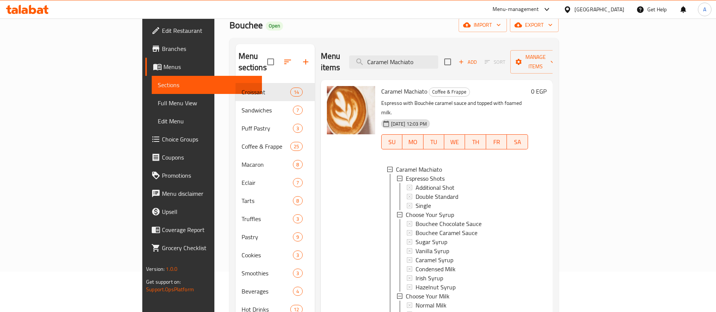
scroll to position [30, 0]
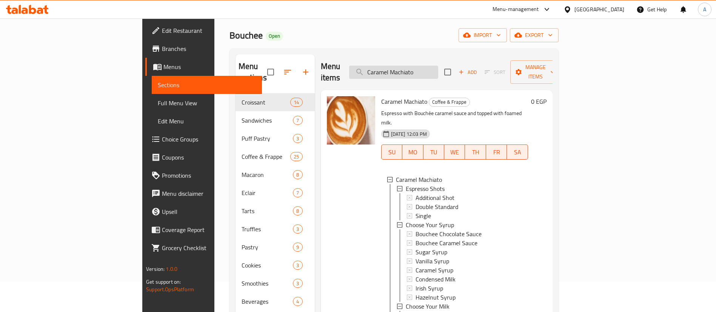
click at [438, 67] on input "Caramel Machiato" at bounding box center [393, 72] width 89 height 13
paste input "ortad"
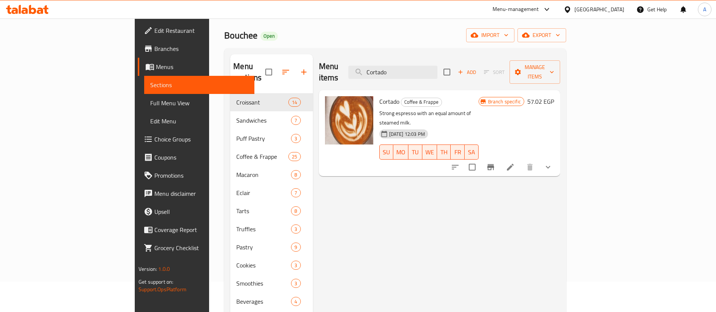
type input "Cortado"
click at [557, 158] on button "show more" at bounding box center [548, 167] width 18 height 18
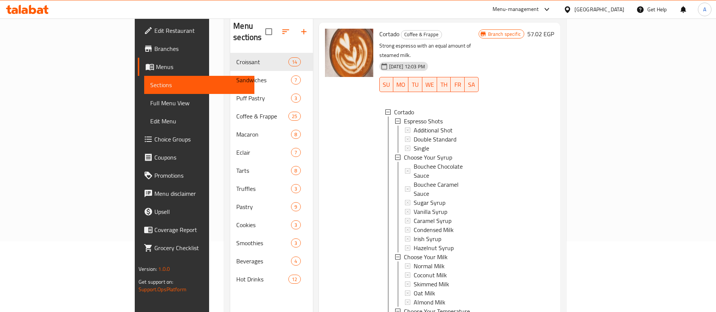
scroll to position [87, 0]
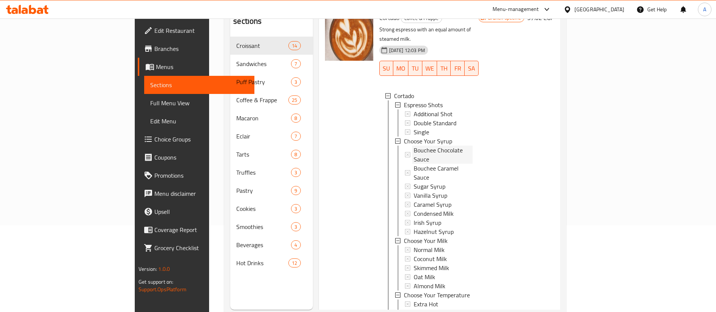
click at [414, 146] on span "Bouchee Chocolate Sauce" at bounding box center [443, 155] width 59 height 18
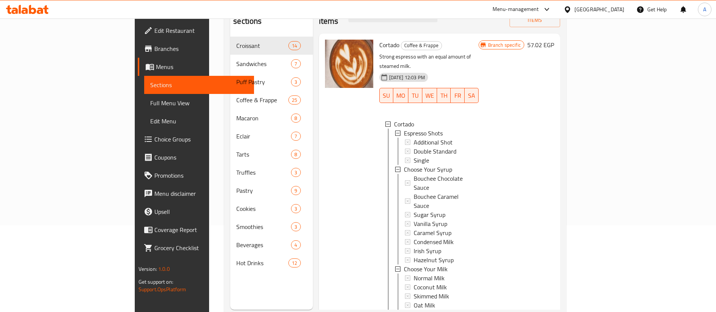
scroll to position [0, 0]
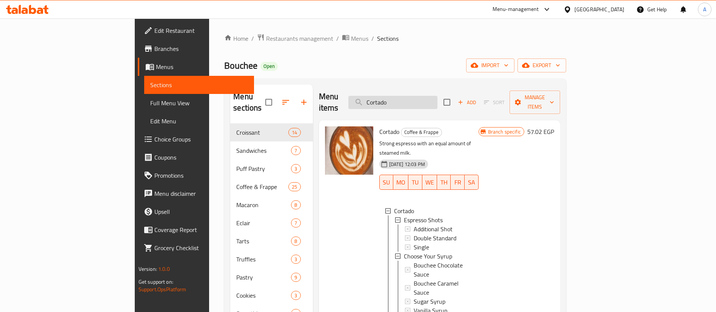
click at [438, 101] on input "Cortado" at bounding box center [393, 102] width 89 height 13
paste input "Espress"
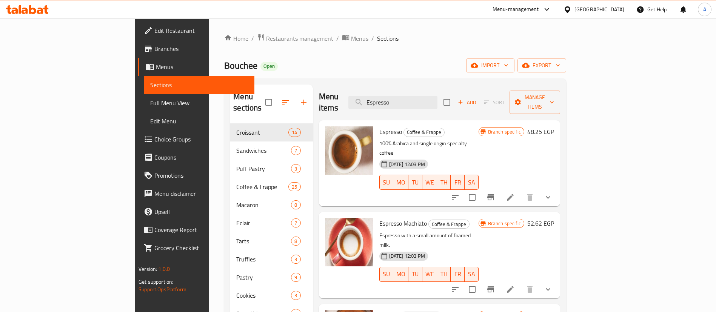
type input "Espresso"
click at [553, 193] on icon "show more" at bounding box center [548, 197] width 9 height 9
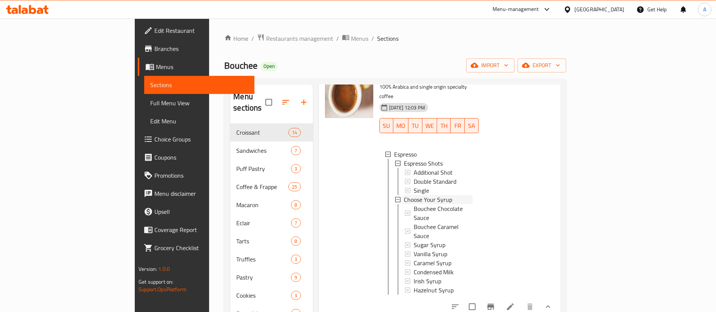
click at [431, 195] on div "Choose Your Syrup" at bounding box center [438, 199] width 69 height 9
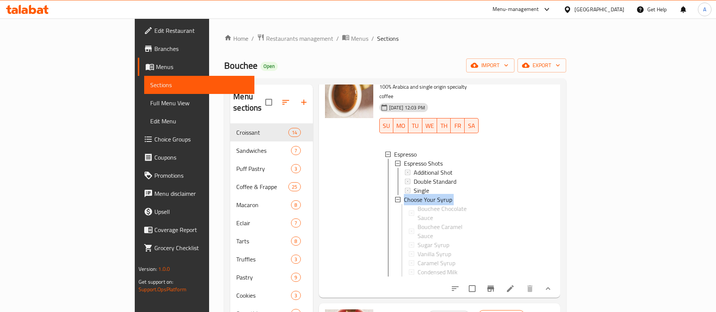
click at [431, 195] on div "Choose Your Syrup" at bounding box center [438, 199] width 69 height 9
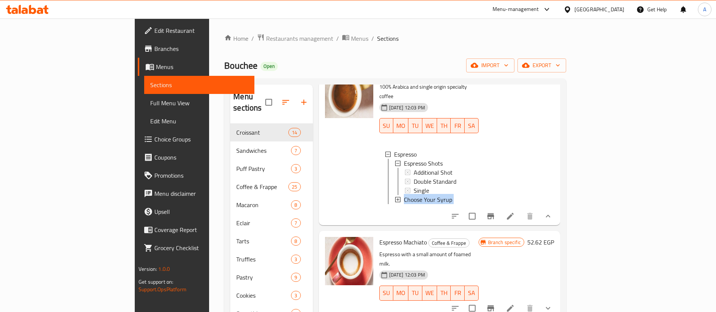
copy li "Choose Your Syrup"
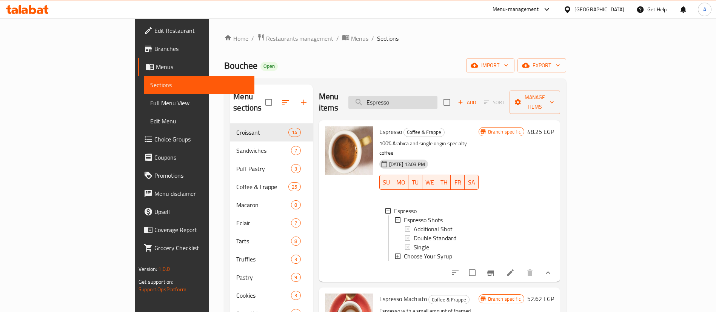
click at [438, 100] on input "Espresso" at bounding box center [393, 102] width 89 height 13
paste input "Machiato"
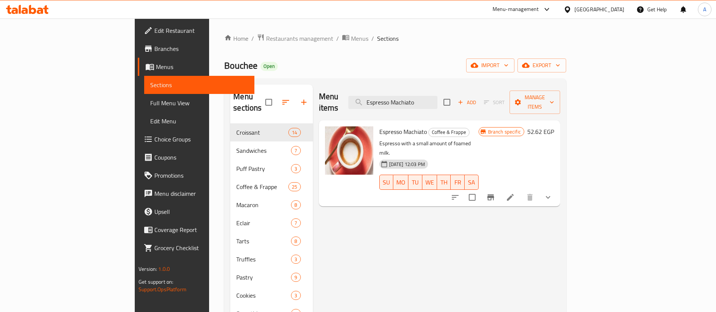
type input "Espresso Machiato"
click at [553, 193] on icon "show more" at bounding box center [548, 197] width 9 height 9
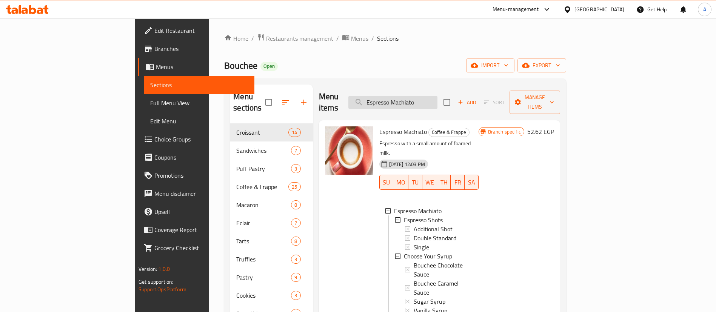
click at [438, 98] on input "Espresso Machiato" at bounding box center [393, 102] width 89 height 13
paste input "Flat White"
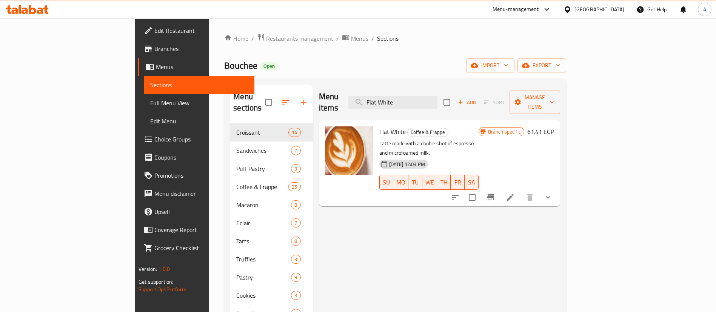
type input "Flat White"
click at [553, 193] on icon "show more" at bounding box center [548, 197] width 9 height 9
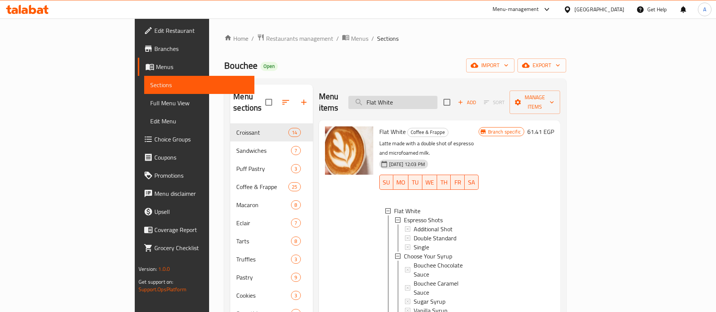
click at [438, 96] on input "Flat White" at bounding box center [393, 102] width 89 height 13
paste input "Iced Americano"
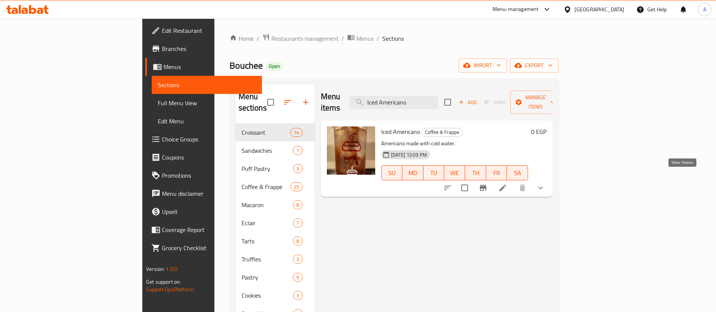
type input "Iced Americano"
click at [545, 184] on icon "show more" at bounding box center [540, 188] width 9 height 9
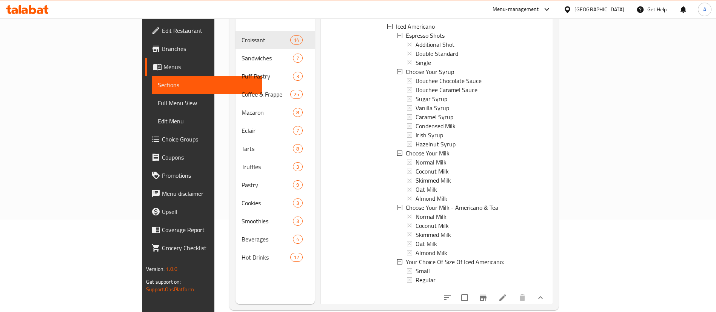
scroll to position [106, 0]
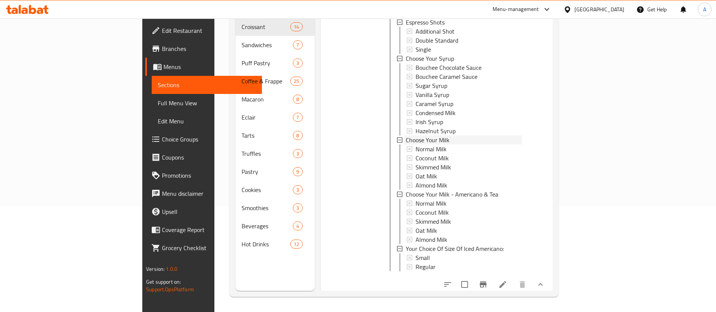
click at [417, 136] on div "Choose Your Milk" at bounding box center [464, 140] width 116 height 9
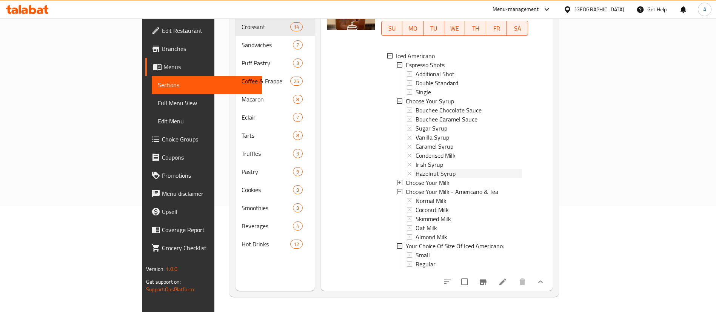
click at [417, 130] on div "Bouchee Chocolate Sauce Bouchee Caramel Sauce Sugar Syrup Vanilla Syrup Caramel…" at bounding box center [464, 142] width 115 height 73
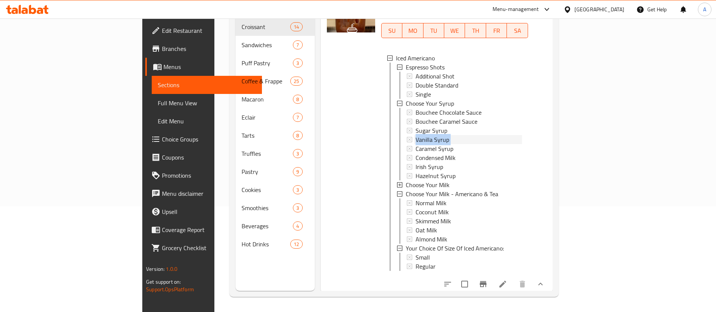
click at [417, 135] on div "Vanilla Syrup" at bounding box center [469, 139] width 107 height 9
click at [428, 181] on div "Choose Your Milk" at bounding box center [464, 185] width 116 height 9
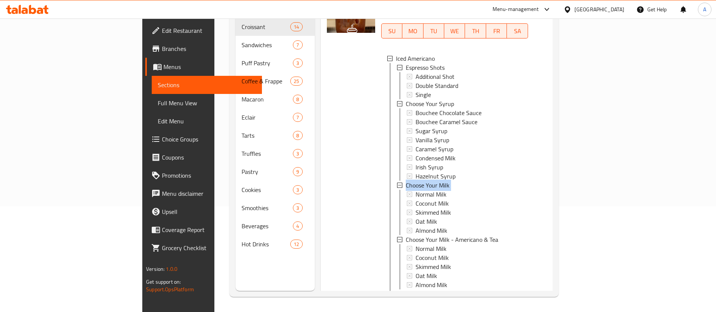
copy li "Choose Your Milk"
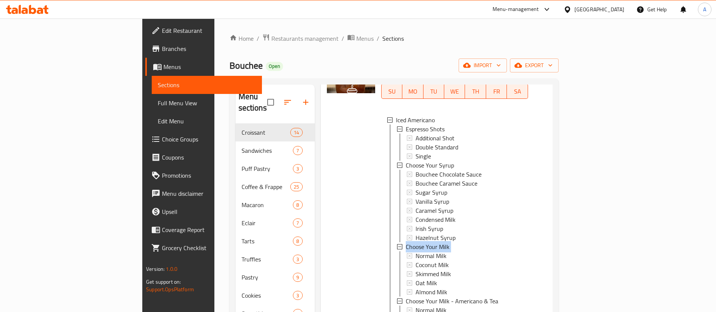
scroll to position [0, 0]
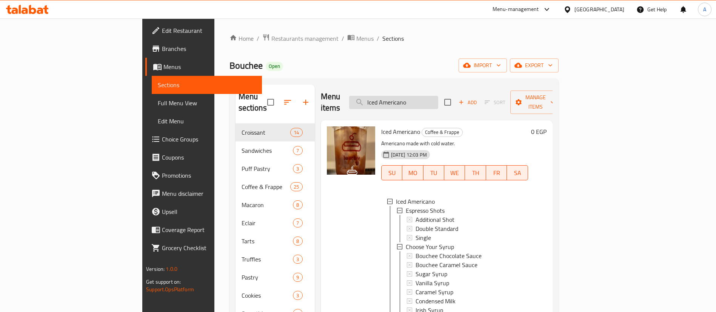
click at [438, 96] on input "Iced Americano" at bounding box center [393, 102] width 89 height 13
paste input "Caramel Latte"
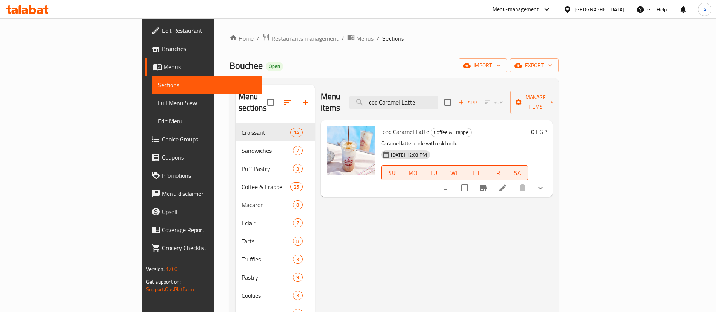
type input "Iced Caramel Latte"
click at [545, 184] on icon "show more" at bounding box center [540, 188] width 9 height 9
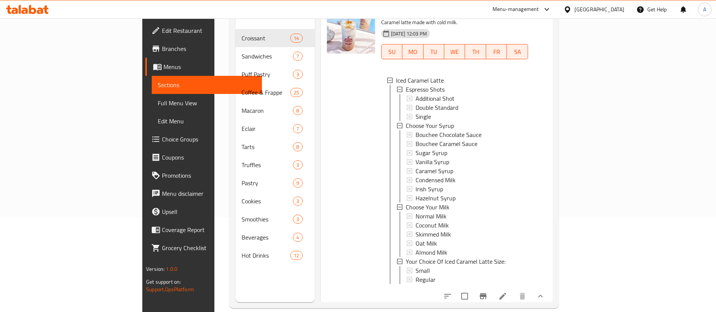
scroll to position [27, 0]
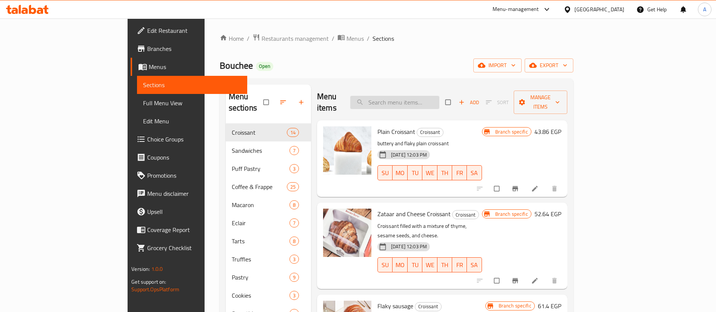
click at [426, 98] on input "search" at bounding box center [394, 102] width 89 height 13
paste input "Iced Caramel Latte"
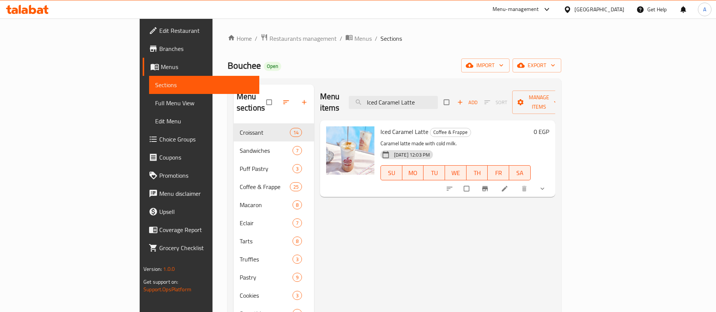
type input "Iced Caramel Latte"
click at [553, 184] on button "show more" at bounding box center [543, 189] width 18 height 17
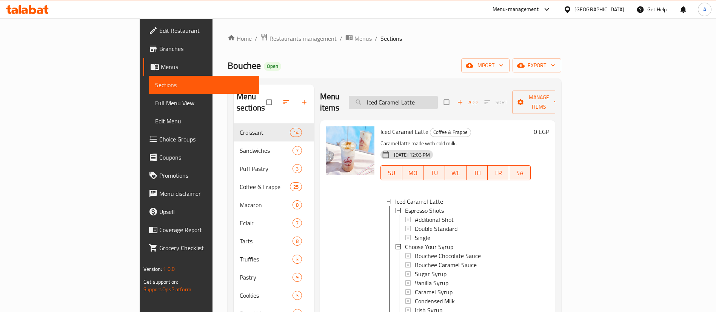
click at [438, 98] on input "Iced Caramel Latte" at bounding box center [393, 102] width 89 height 13
paste input "Macchiato"
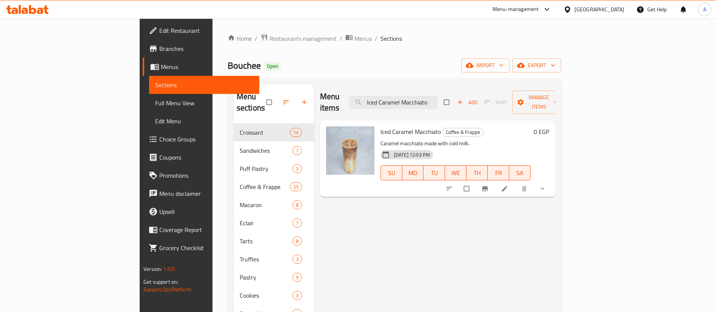
type input "Iced Caramel Macchiato"
click at [553, 181] on button "show more" at bounding box center [543, 189] width 18 height 17
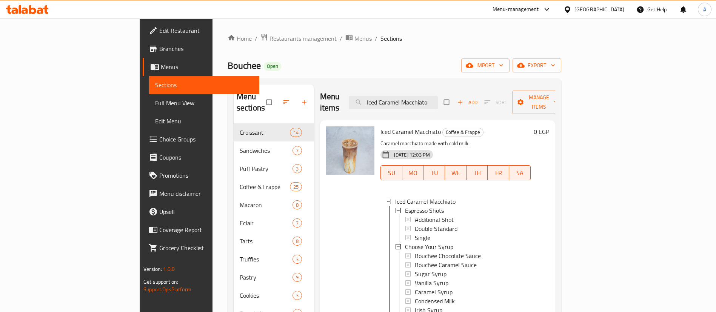
click at [454, 103] on div "Menu items Iced Caramel Macchiato Add Sort Manage items" at bounding box center [437, 103] width 235 height 36
click at [438, 96] on input "Iced Caramel Macchiato" at bounding box center [393, 102] width 89 height 13
paste input "Latte"
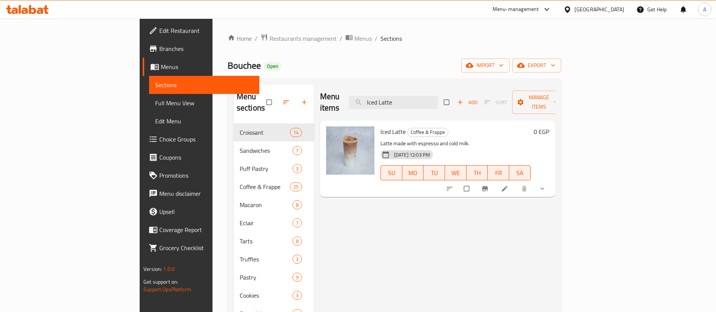
type input "Iced Latte"
click at [546, 185] on icon "show more" at bounding box center [543, 189] width 8 height 8
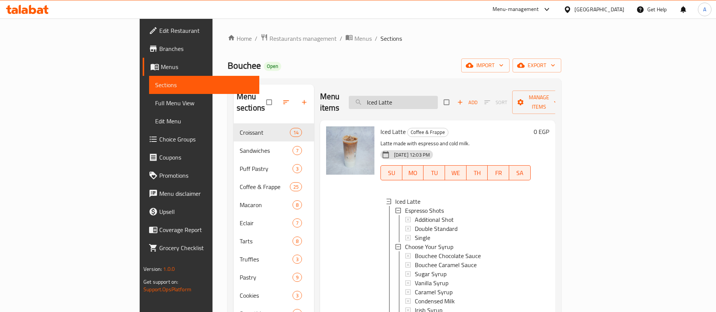
click at [438, 96] on input "Iced Latte" at bounding box center [393, 102] width 89 height 13
paste input "Mocha"
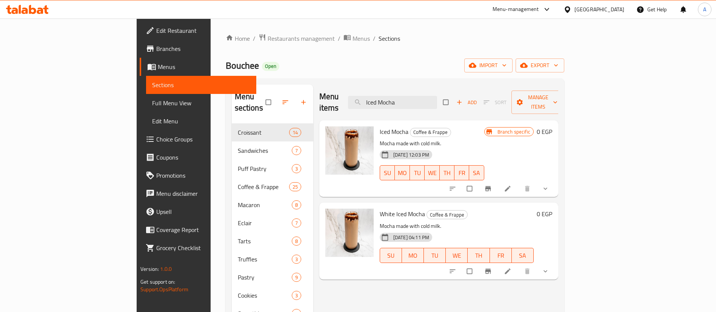
type input "Iced Mocha"
click at [556, 181] on button "show more" at bounding box center [546, 189] width 18 height 17
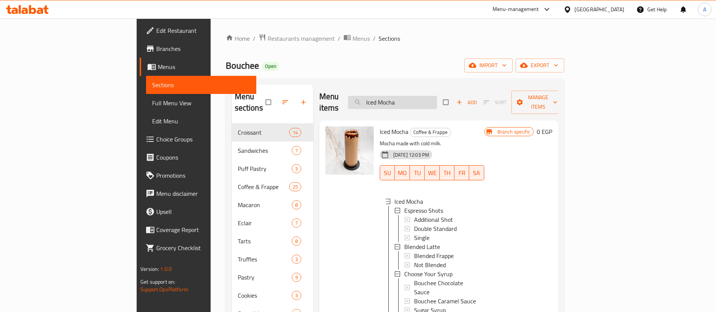
click at [437, 96] on input "Iced Mocha" at bounding box center [392, 102] width 89 height 13
paste input "Spanish Latte"
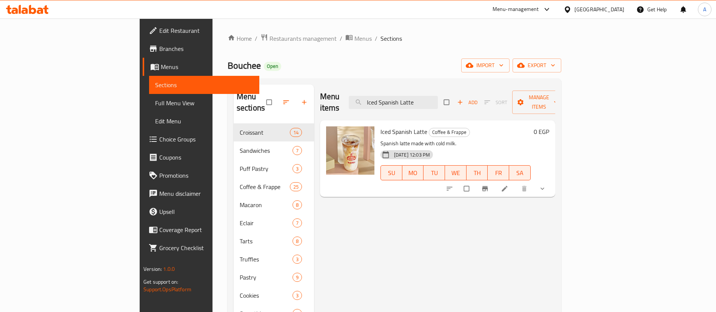
type input "Iced Spanish Latte"
click at [553, 181] on button "show more" at bounding box center [543, 189] width 18 height 17
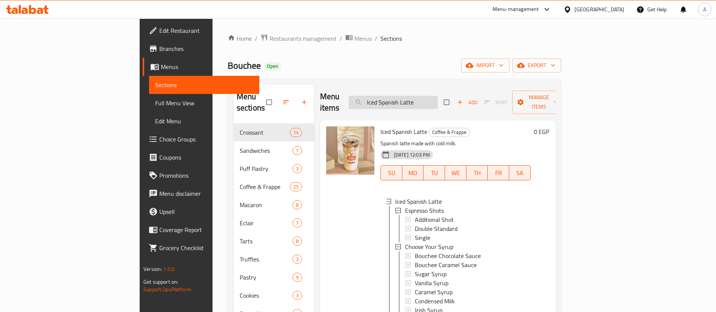
click at [438, 99] on input "Iced Spanish Latte" at bounding box center [393, 102] width 89 height 13
paste input "White Mocha"
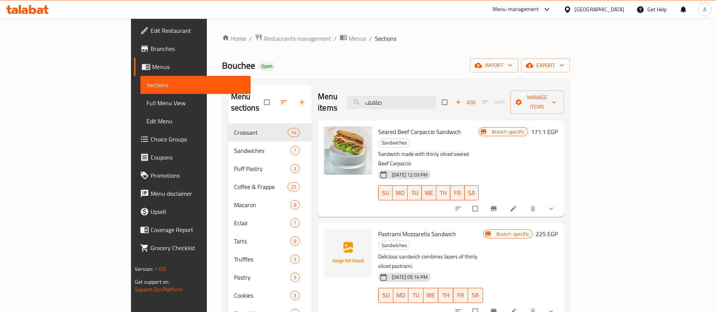
type input "صاهفث"
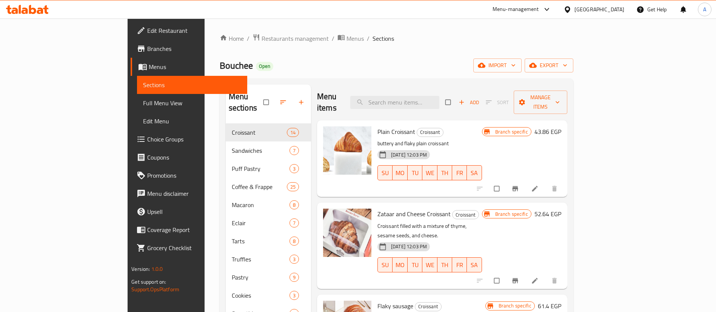
type input "ا"
type input "ص"
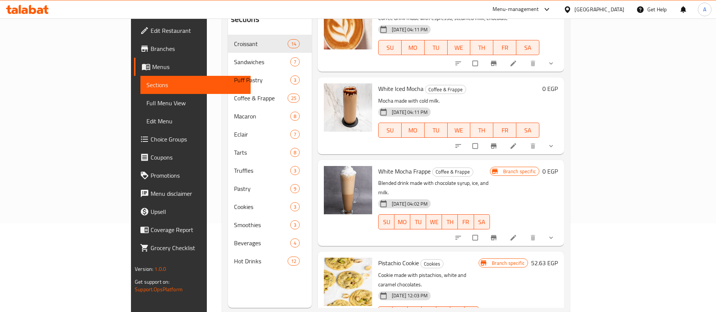
scroll to position [106, 0]
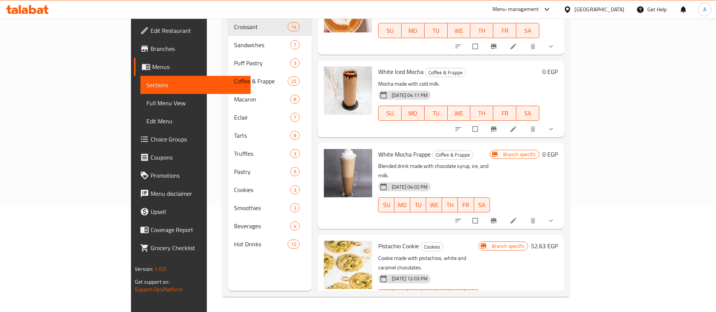
click at [378, 149] on span "White Mocha Frappe" at bounding box center [404, 154] width 52 height 11
copy span "Mocha"
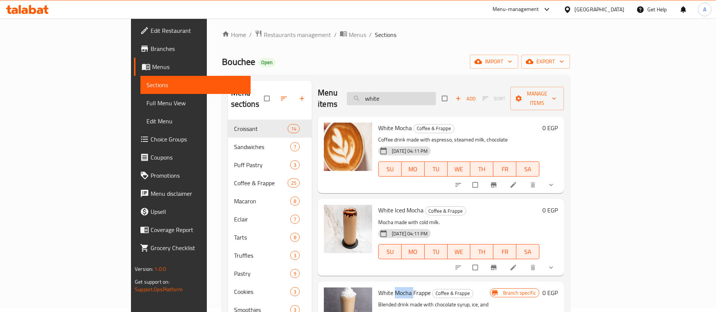
scroll to position [0, 0]
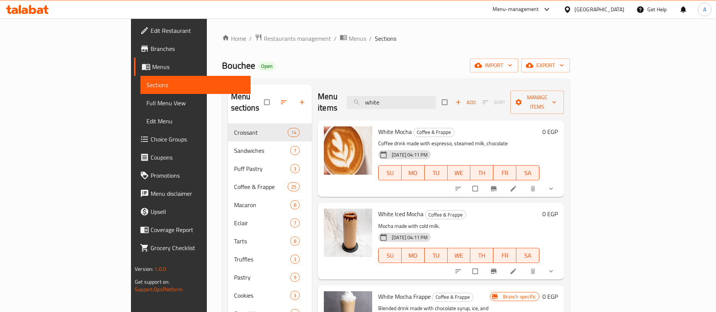
click at [441, 103] on div "Menu items white Add Sort Manage items" at bounding box center [441, 103] width 246 height 36
paste input "Mocha"
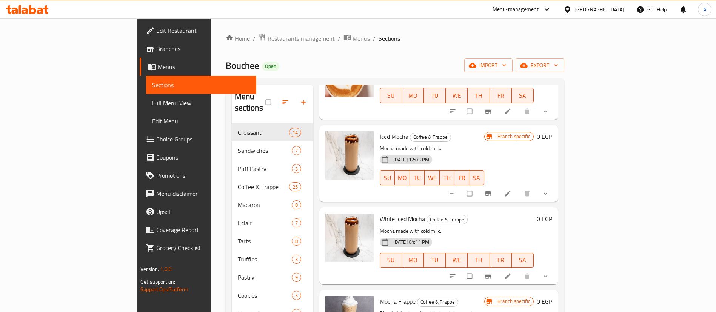
scroll to position [170, 0]
type input "Mocha"
click at [550, 272] on icon "show more" at bounding box center [546, 276] width 8 height 8
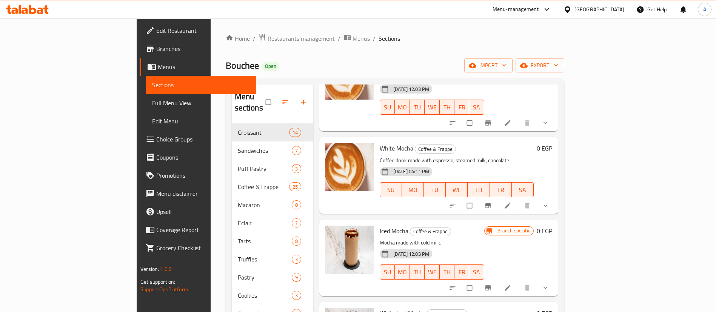
scroll to position [0, 0]
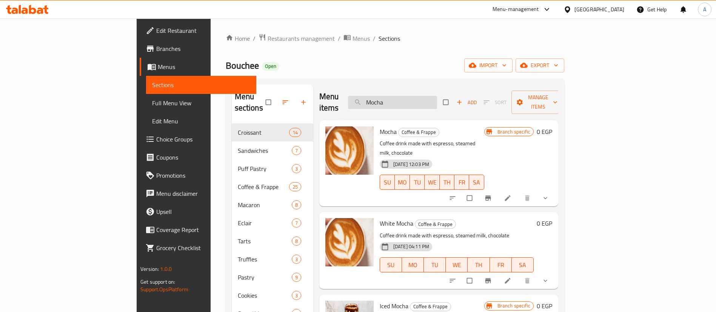
click at [437, 97] on input "Mocha" at bounding box center [392, 102] width 89 height 13
paste input "Latte"
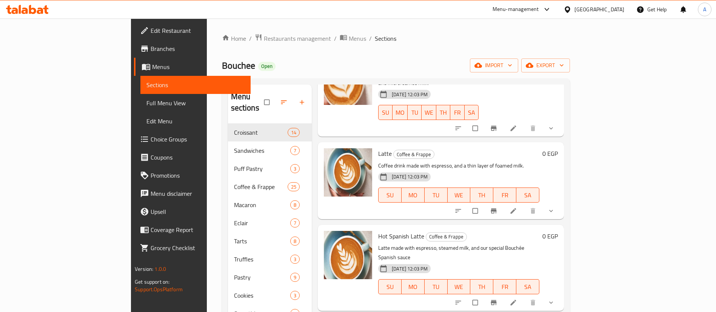
scroll to position [76, 0]
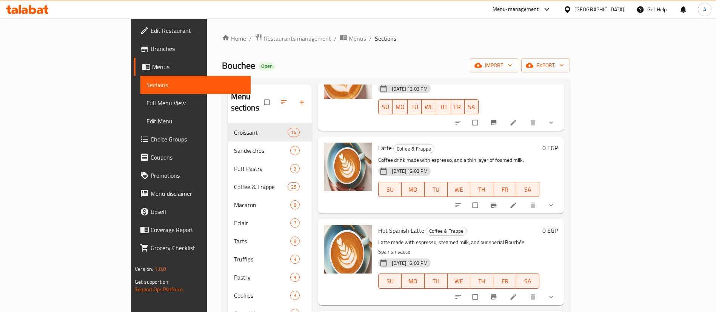
type input "Latte"
drag, startPoint x: 675, startPoint y: 184, endPoint x: 670, endPoint y: 188, distance: 5.9
click at [553, 204] on icon "show more" at bounding box center [552, 205] width 4 height 2
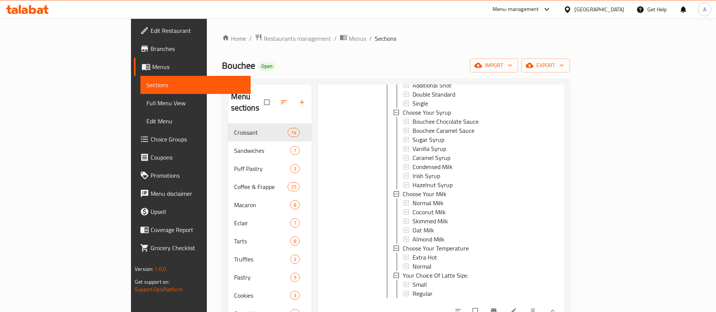
scroll to position [0, 0]
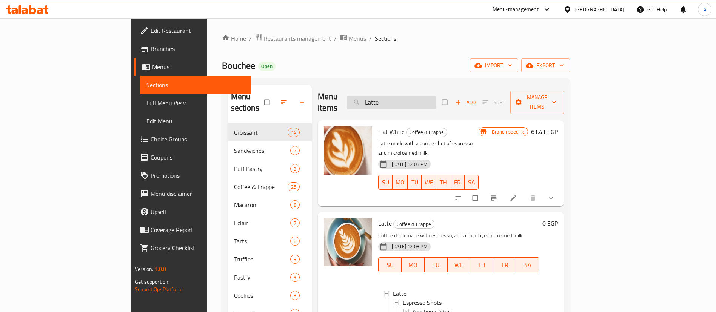
click at [436, 99] on input "Latte" at bounding box center [391, 102] width 89 height 13
paste input "Mocha"
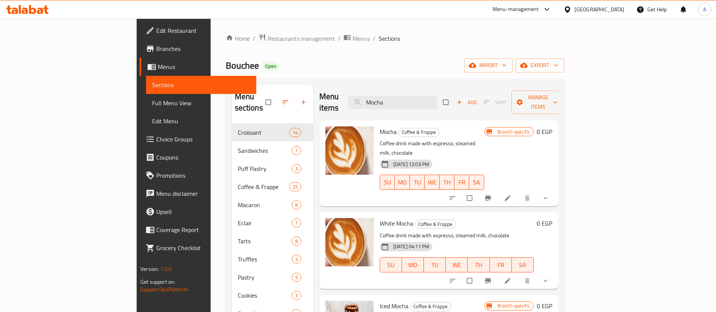
type input "Mocha"
click at [550, 194] on icon "show more" at bounding box center [546, 198] width 8 height 8
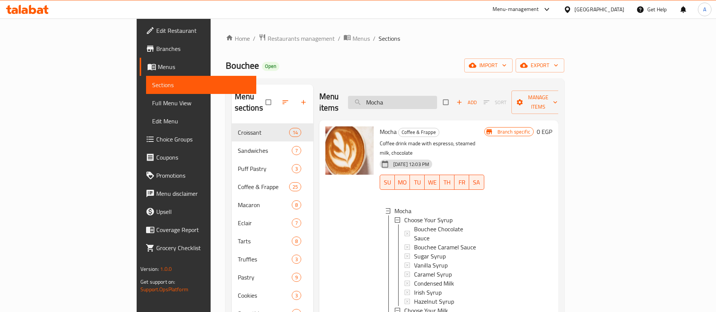
click at [436, 96] on input "Mocha" at bounding box center [392, 102] width 89 height 13
paste input "Spanish Latte"
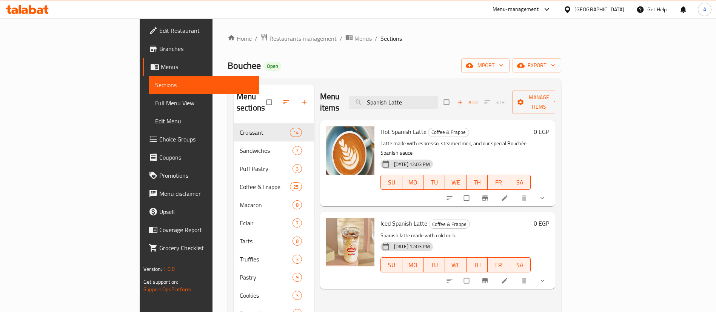
type input "Spanish Latte"
click at [553, 190] on button "show more" at bounding box center [543, 198] width 18 height 17
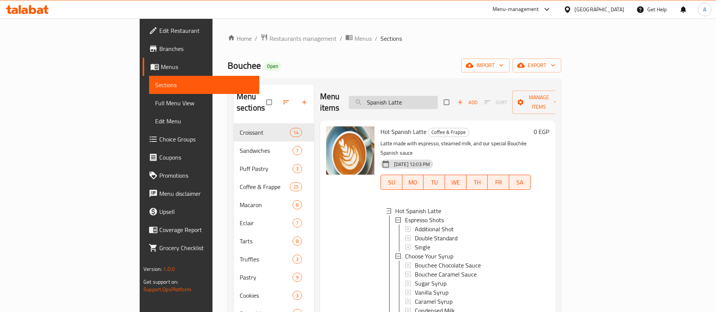
drag, startPoint x: 457, startPoint y: 105, endPoint x: 457, endPoint y: 98, distance: 7.2
click at [457, 100] on div "Menu items Spanish Latte Add Sort Manage items" at bounding box center [437, 103] width 235 height 36
click at [438, 98] on input "Spanish Latte" at bounding box center [393, 102] width 89 height 13
paste input "White Mocha"
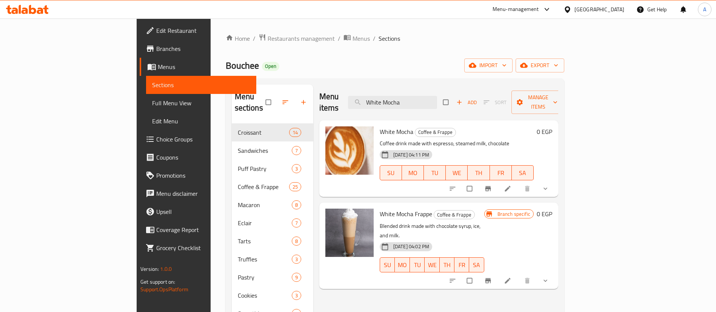
type input "White Mocha"
click at [550, 185] on icon "show more" at bounding box center [546, 189] width 8 height 8
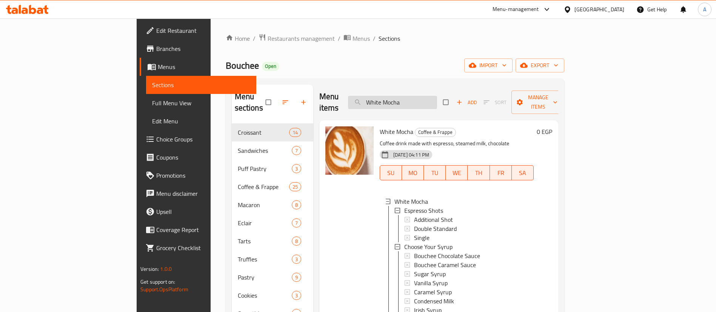
click at [437, 96] on input "White Mocha" at bounding box center [392, 102] width 89 height 13
paste input "Flat White"
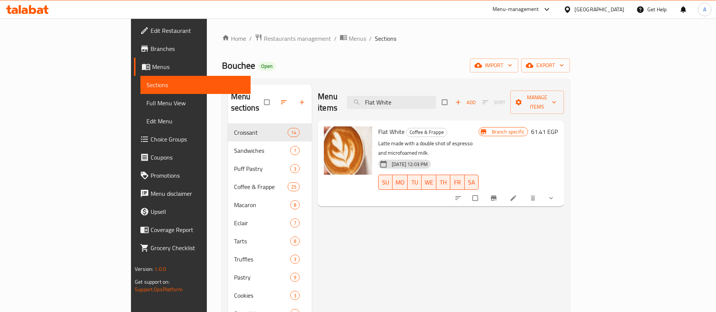
type input "Flat White"
click at [555, 194] on icon "show more" at bounding box center [552, 198] width 8 height 8
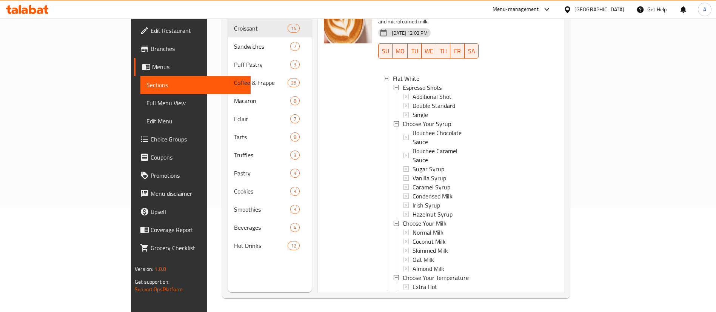
scroll to position [106, 0]
click at [497, 311] on icon "Branch-specific-item" at bounding box center [494, 313] width 6 height 5
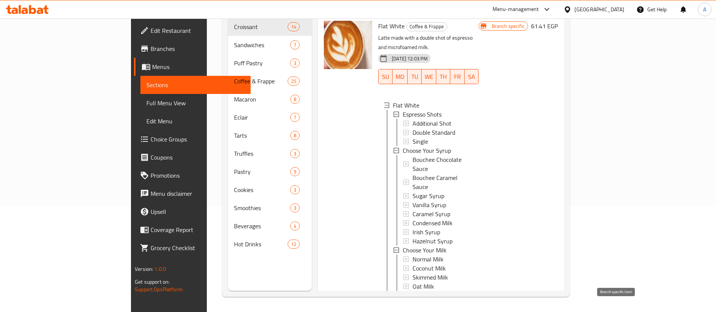
scroll to position [0, 0]
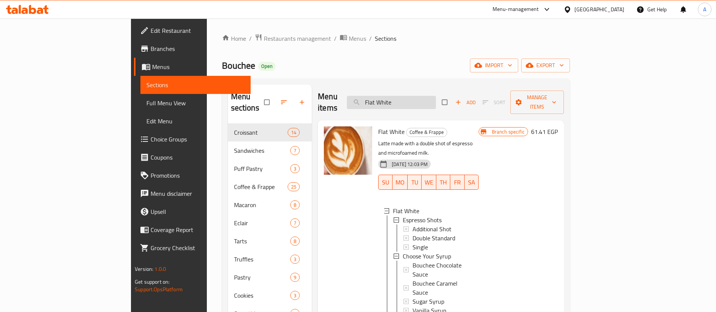
click at [436, 96] on input "Flat White" at bounding box center [391, 102] width 89 height 13
paste input "China Espresso"
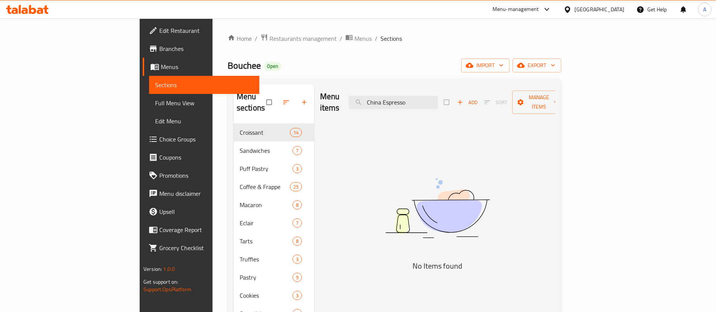
paste input "Flat White"
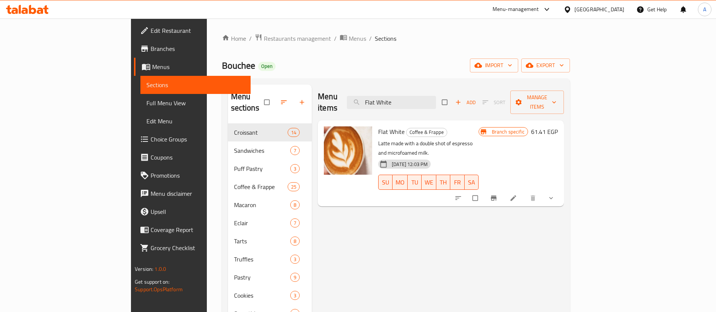
type input "Flat White"
click at [498, 194] on icon "Branch-specific-item" at bounding box center [494, 198] width 8 height 8
click at [555, 194] on icon "show more" at bounding box center [552, 198] width 8 height 8
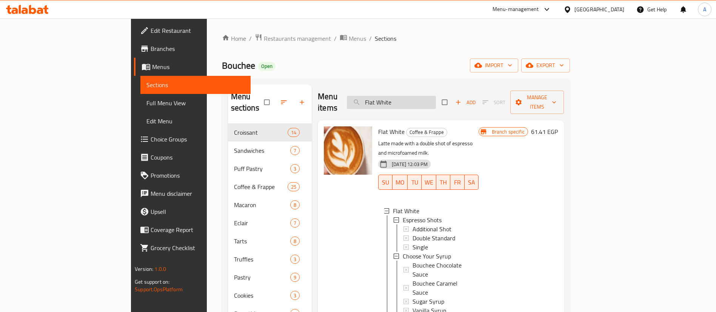
click at [436, 96] on input "Flat White" at bounding box center [391, 102] width 89 height 13
paste input "China Espresso"
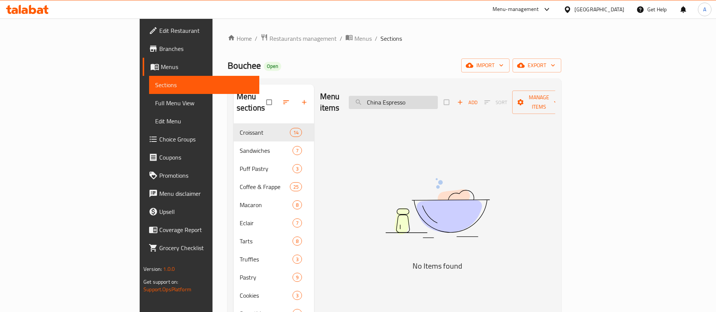
paste input "ortad"
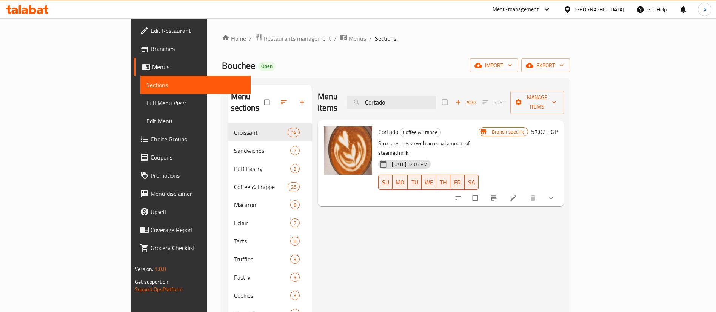
type input "Cortado"
click at [555, 194] on icon "show more" at bounding box center [552, 198] width 8 height 8
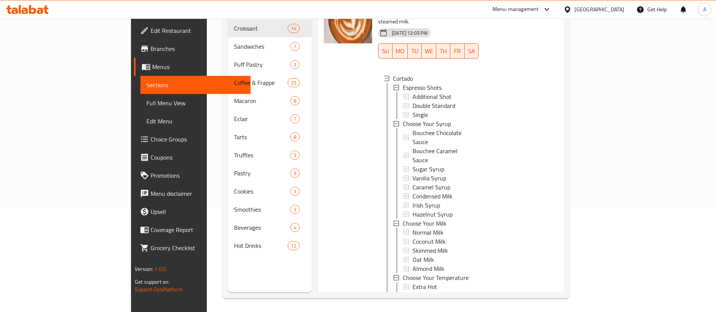
scroll to position [106, 0]
click at [504, 305] on button "Branch-specific-item" at bounding box center [495, 313] width 18 height 17
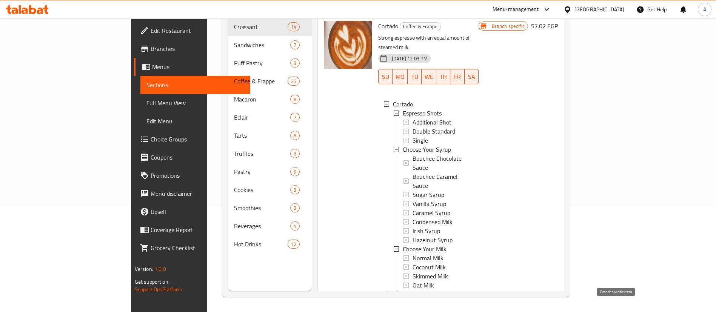
scroll to position [0, 0]
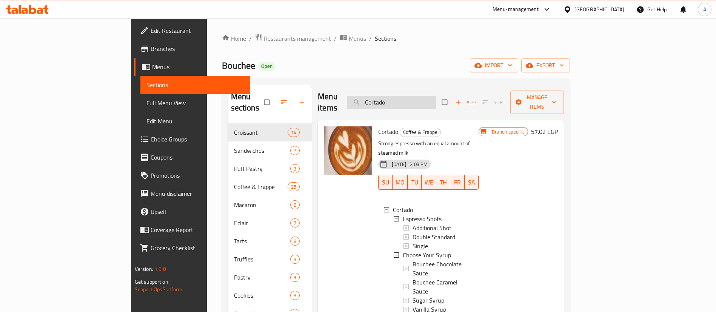
click at [436, 96] on input "Cortado" at bounding box center [391, 102] width 89 height 13
paste input "Espresso Machiat"
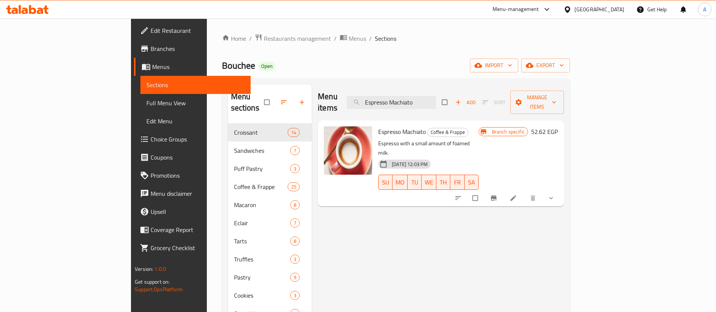
click at [555, 194] on icon "show more" at bounding box center [552, 198] width 8 height 8
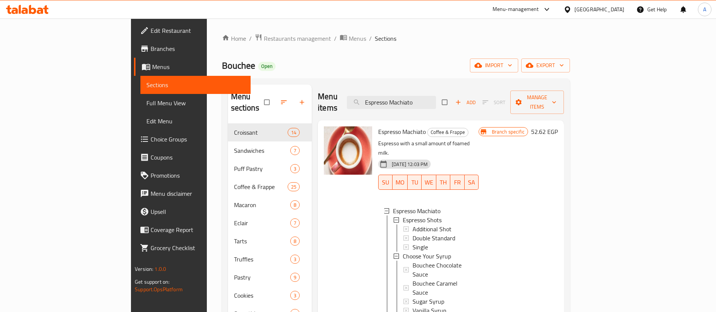
scroll to position [106, 0]
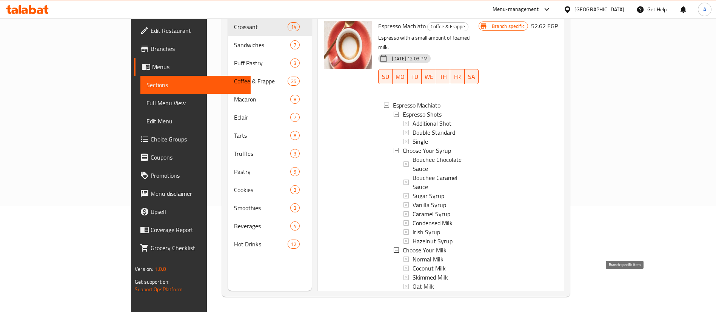
click at [498, 309] on icon "Branch-specific-item" at bounding box center [494, 313] width 8 height 8
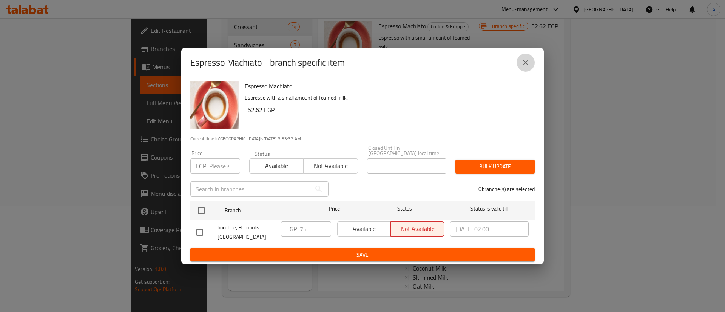
click at [526, 67] on icon "close" at bounding box center [525, 62] width 9 height 9
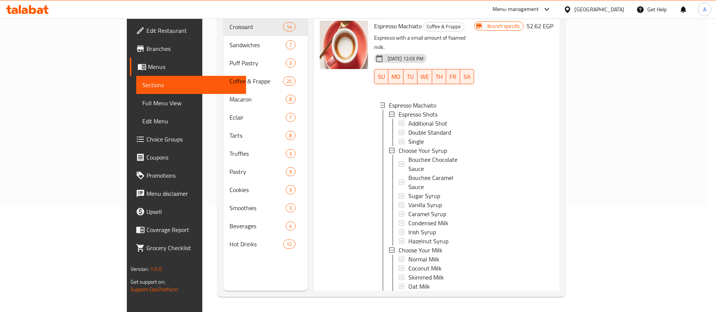
scroll to position [0, 0]
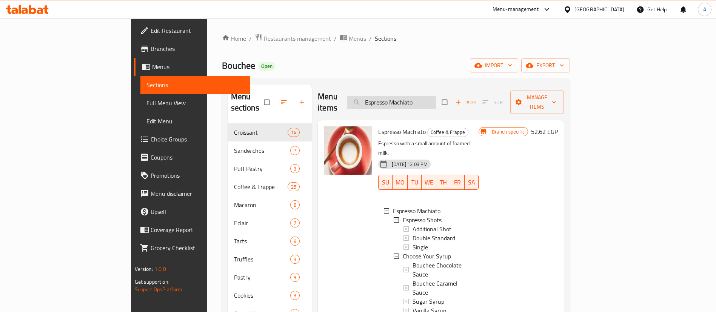
click at [436, 97] on input "Espresso Machiato" at bounding box center [391, 102] width 89 height 13
paste input "search"
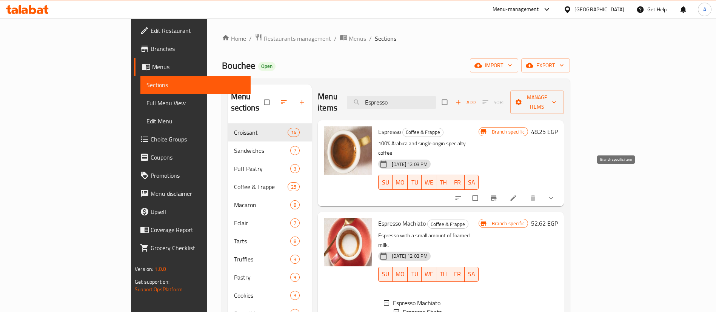
type input "Espresso"
click at [504, 190] on button "Branch-specific-item" at bounding box center [495, 198] width 18 height 17
click at [436, 99] on input "Espresso" at bounding box center [391, 102] width 89 height 13
paste input "Addition Vegan Milk"
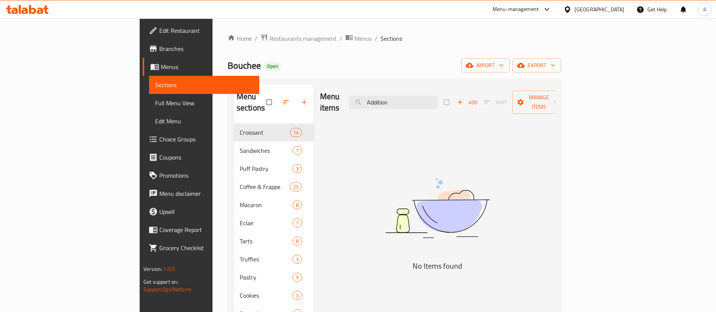
type input "Addition"
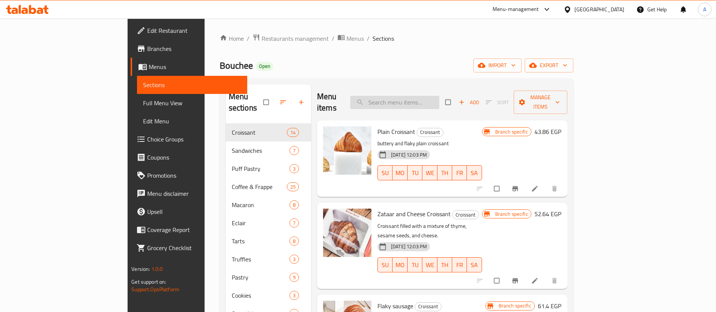
paste input "Addition Milk"
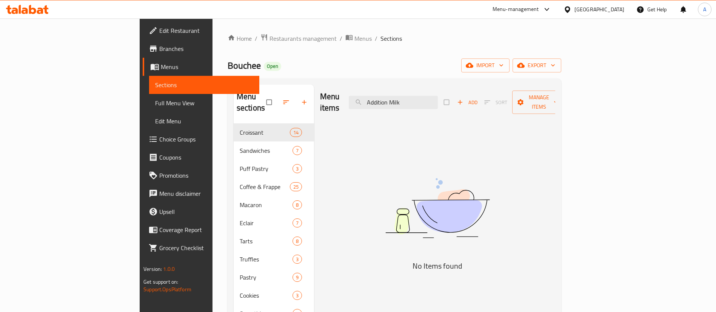
type input "Addition Milk"
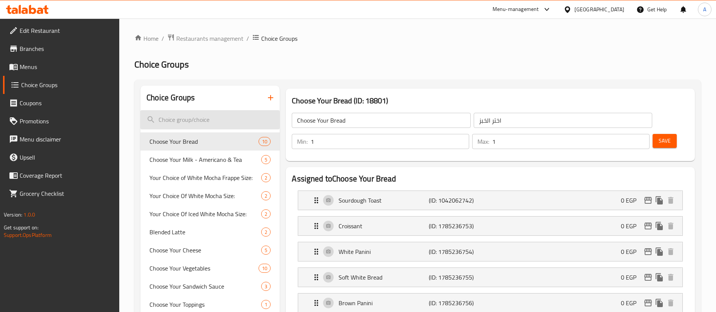
click at [209, 119] on input "search" at bounding box center [209, 119] width 139 height 19
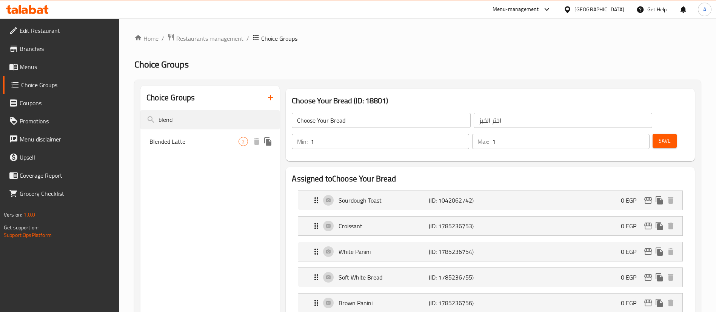
type input "blend"
drag, startPoint x: 200, startPoint y: 143, endPoint x: 259, endPoint y: 145, distance: 58.6
click at [200, 142] on span "Blended Latte" at bounding box center [194, 141] width 89 height 9
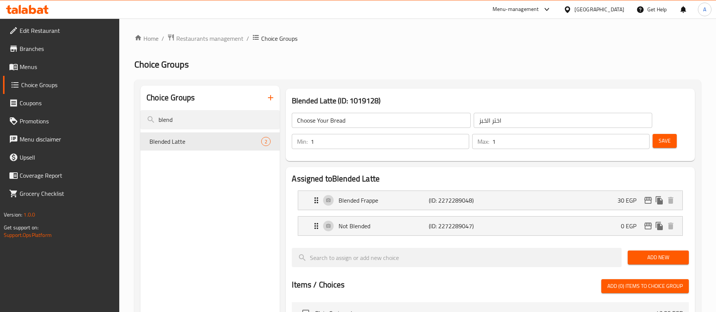
type input "Blended Latte"
type input "لاتيه مخفوق"
click at [652, 196] on icon "edit" at bounding box center [648, 200] width 9 height 9
